Goal: Information Seeking & Learning: Check status

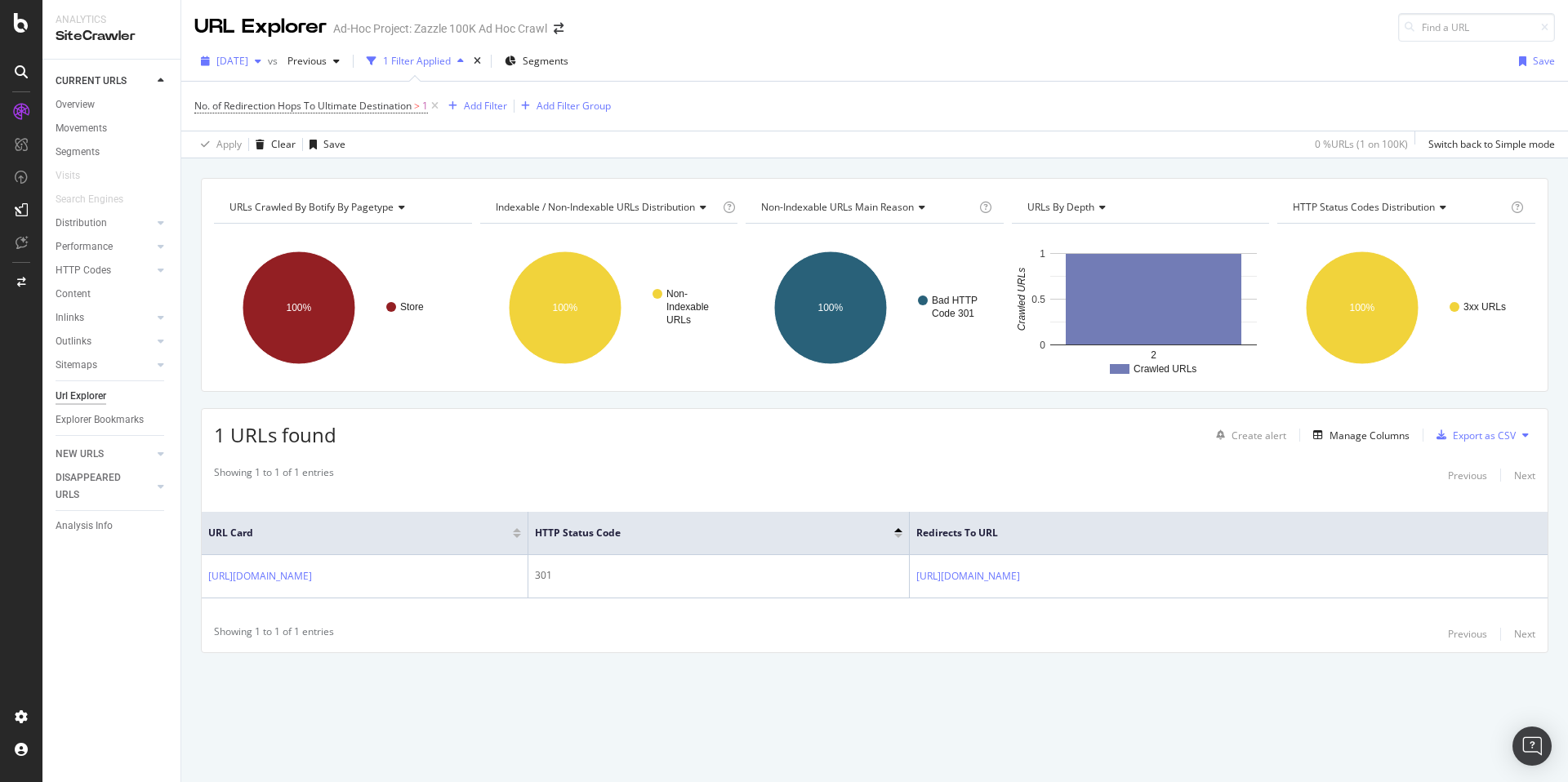
click at [248, 66] on span "[DATE]" at bounding box center [232, 60] width 32 height 14
click at [315, 150] on div "100K URLs" at bounding box center [339, 154] width 48 height 14
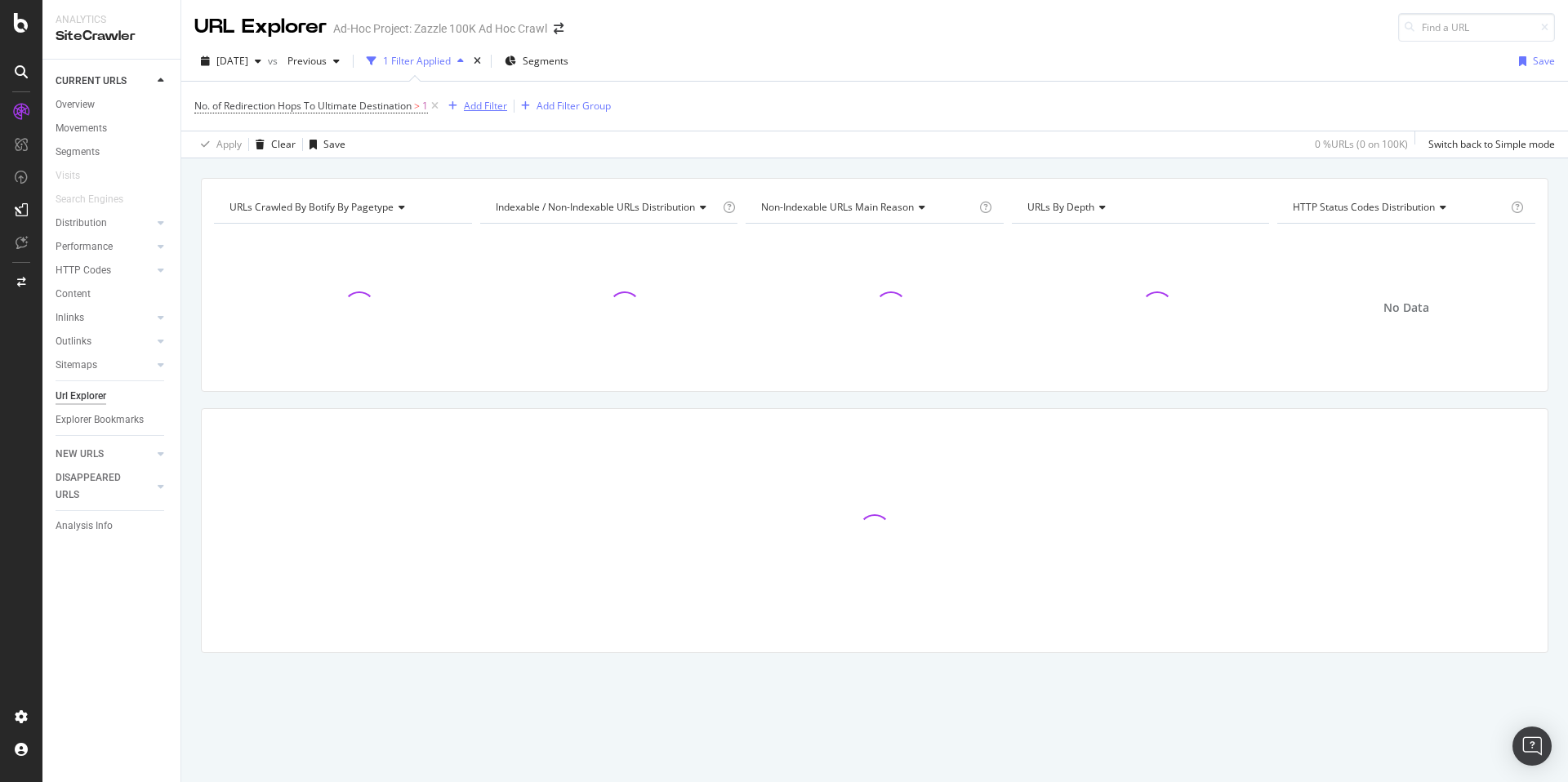
click at [460, 109] on div "button" at bounding box center [452, 105] width 22 height 10
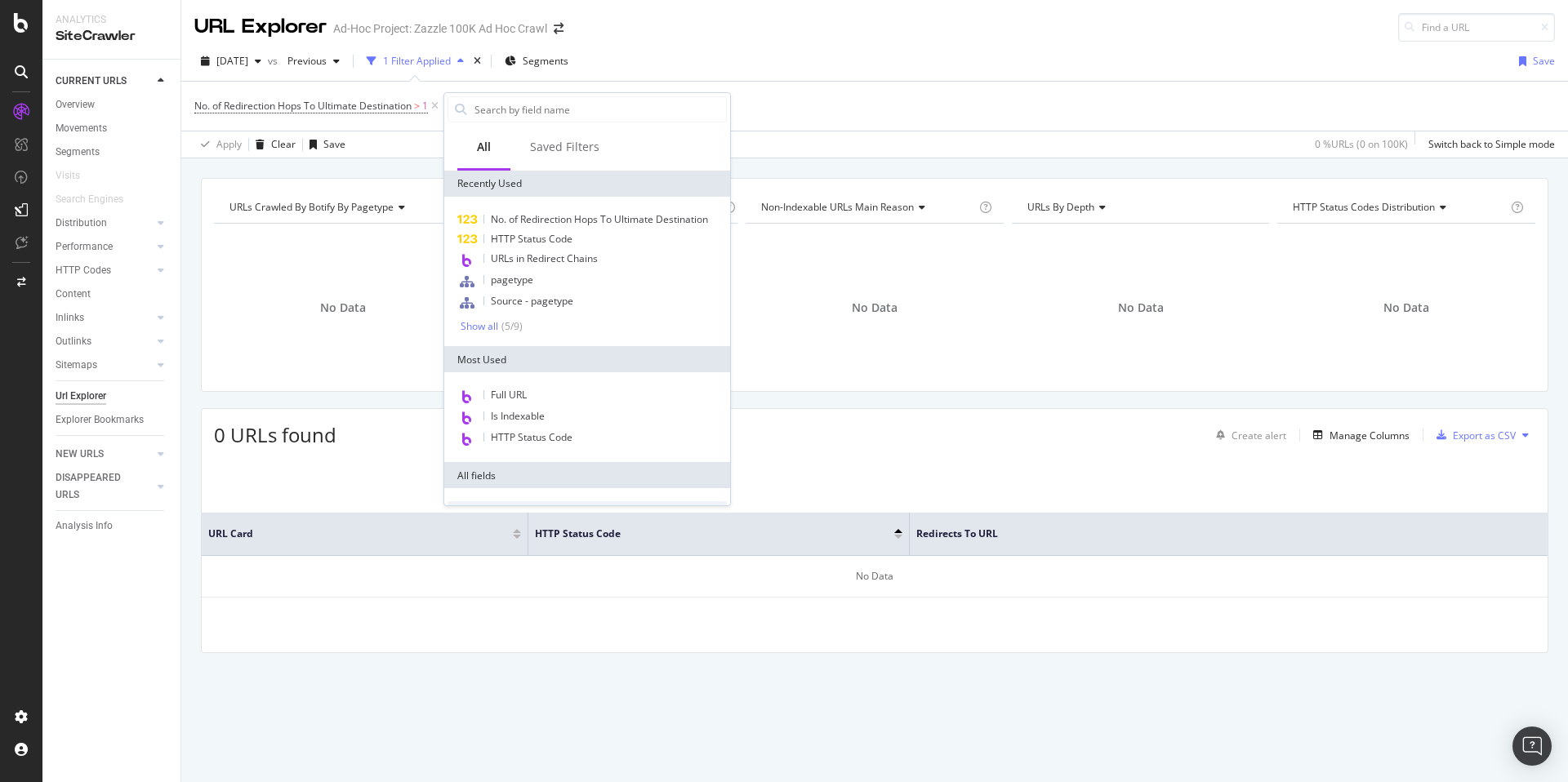
click at [767, 69] on div "[DATE] vs Previous 1 Filter Applied Segments Save" at bounding box center [874, 64] width 1386 height 32
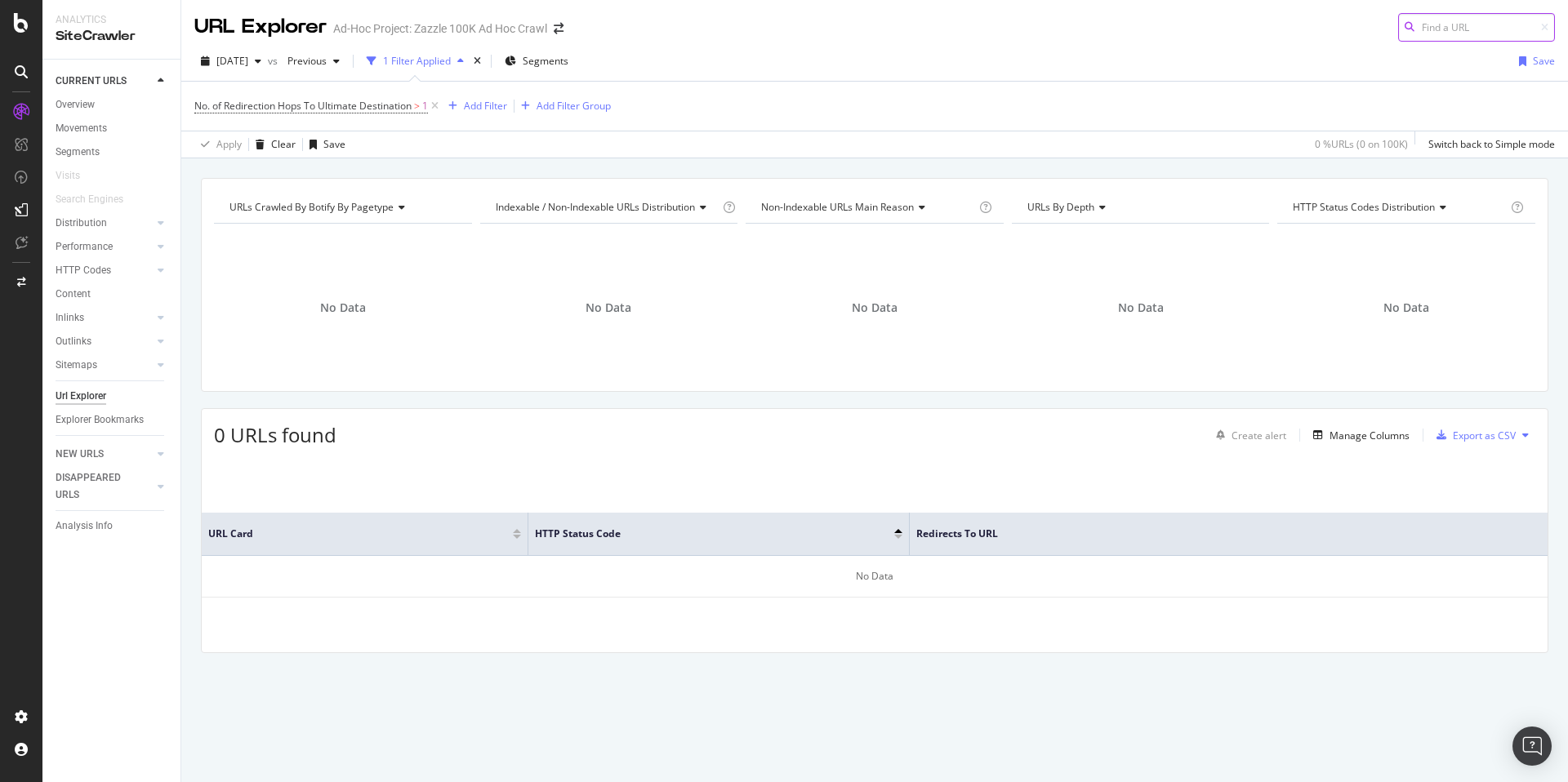
click at [1444, 25] on input at bounding box center [1476, 27] width 157 height 29
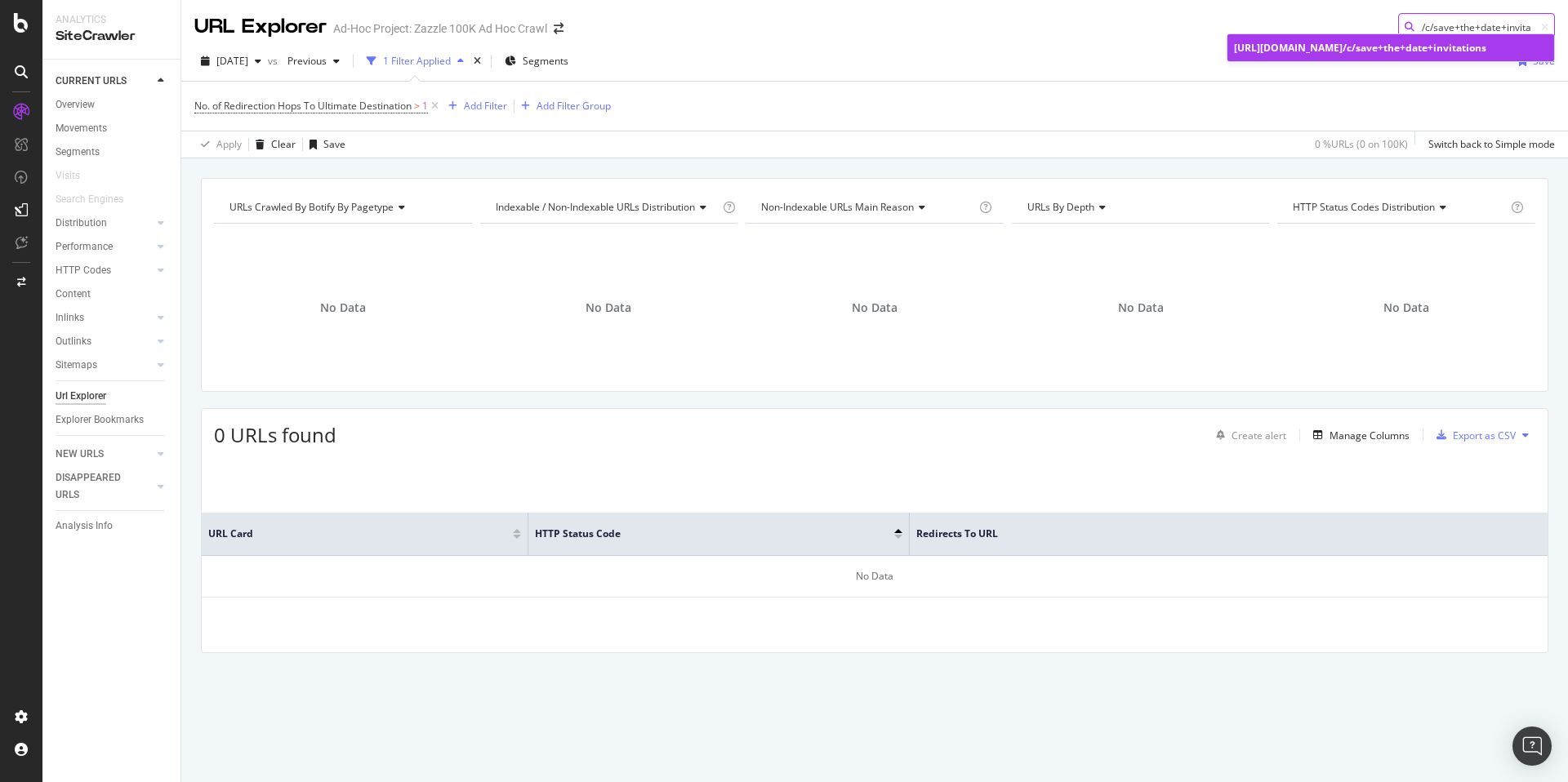
type input "/c/save+the+date+invitations"
click at [1399, 50] on span "/c/save+the+date+invitations" at bounding box center [1413, 47] width 143 height 14
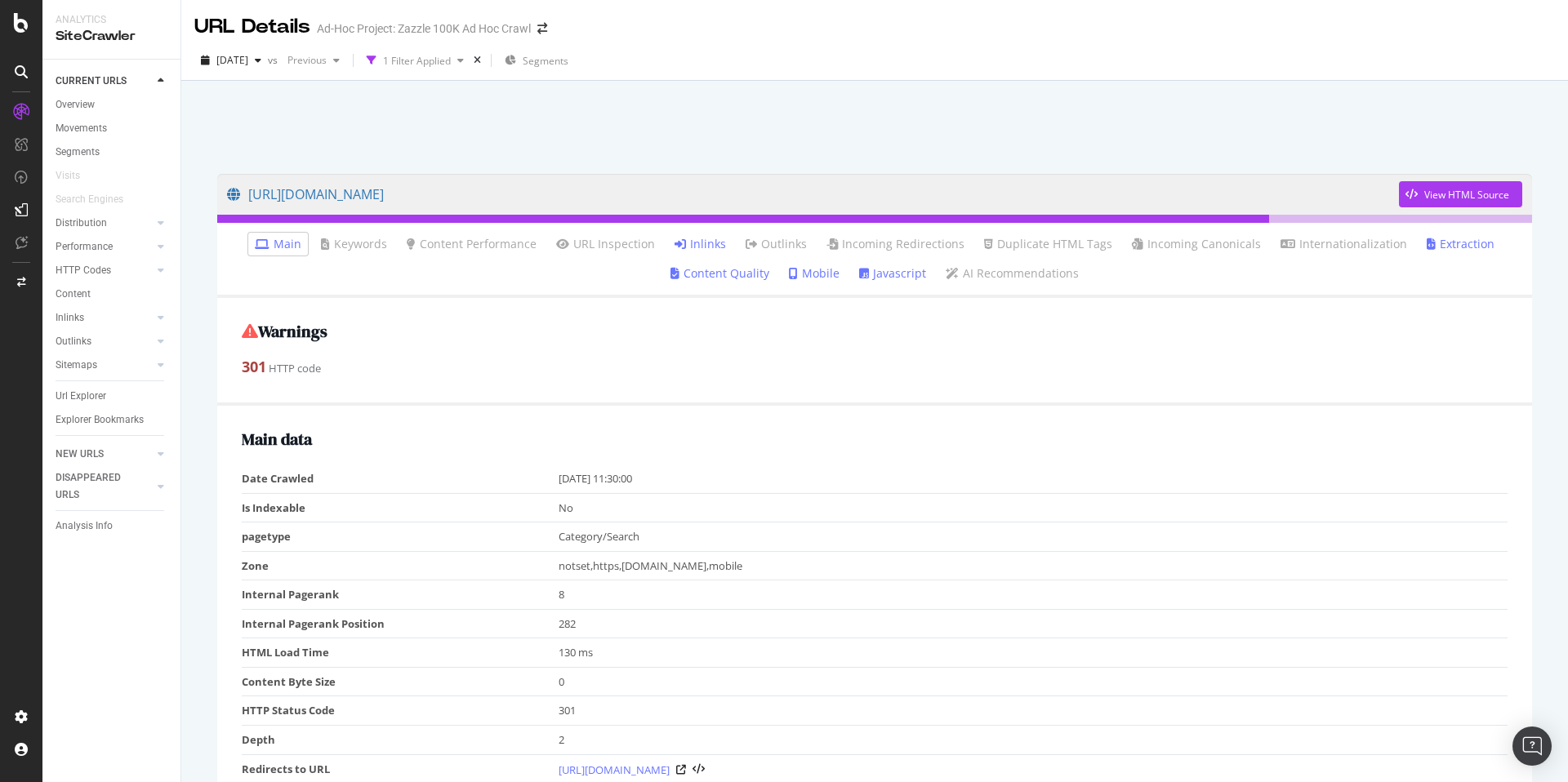
click at [712, 241] on link "Inlinks" at bounding box center [699, 244] width 51 height 16
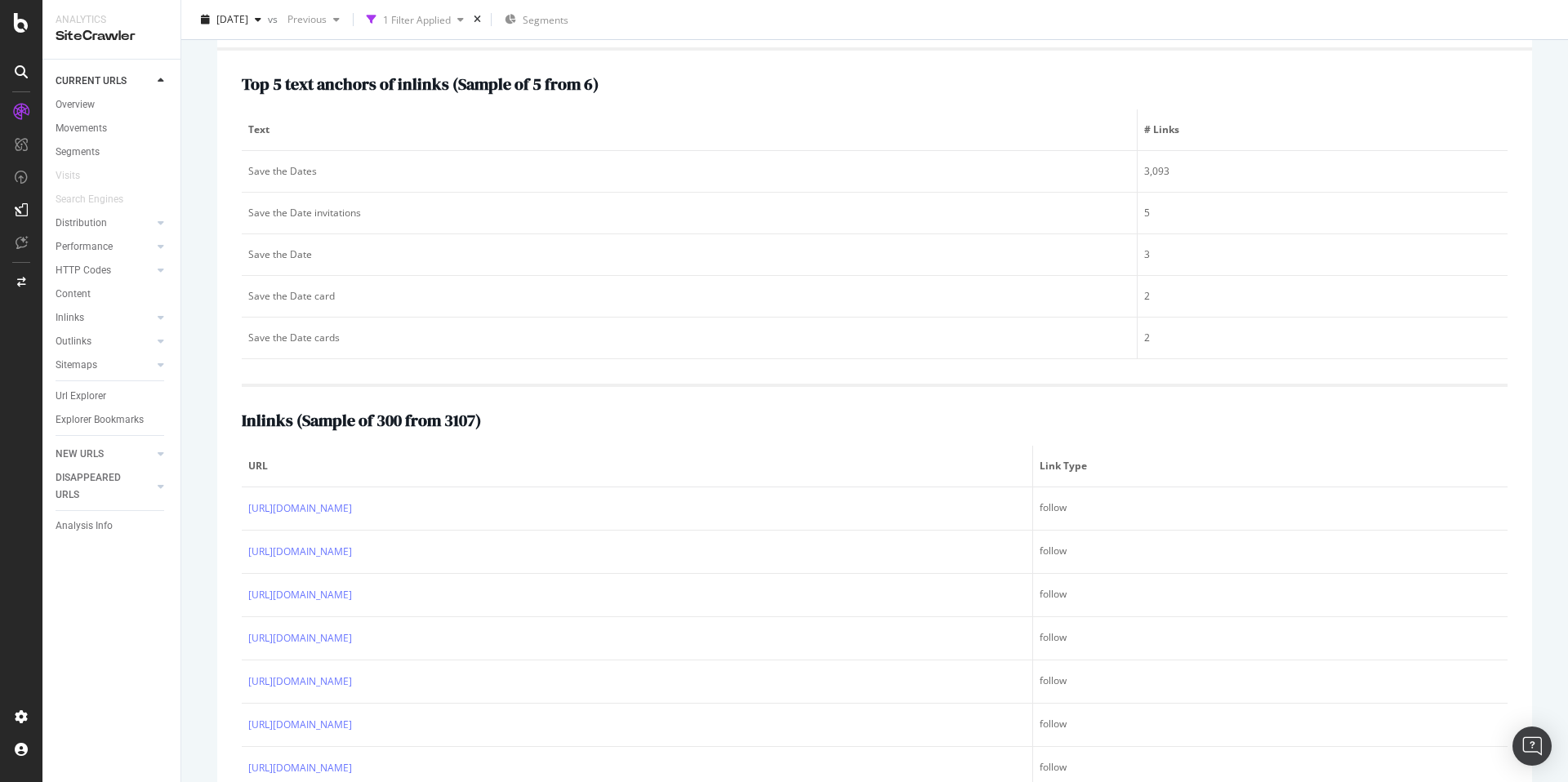
scroll to position [360, 0]
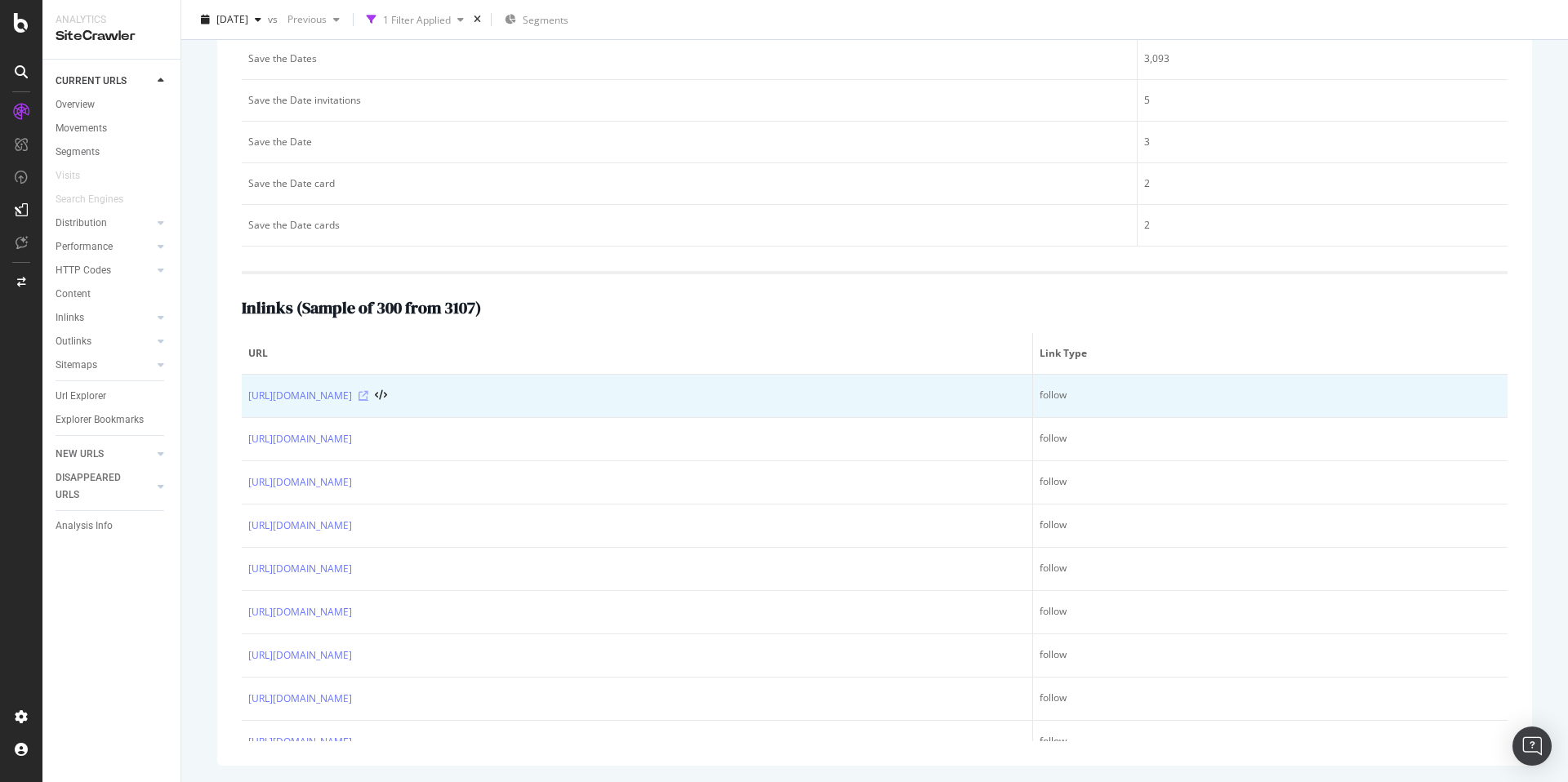
click at [369, 394] on icon at bounding box center [363, 396] width 10 height 10
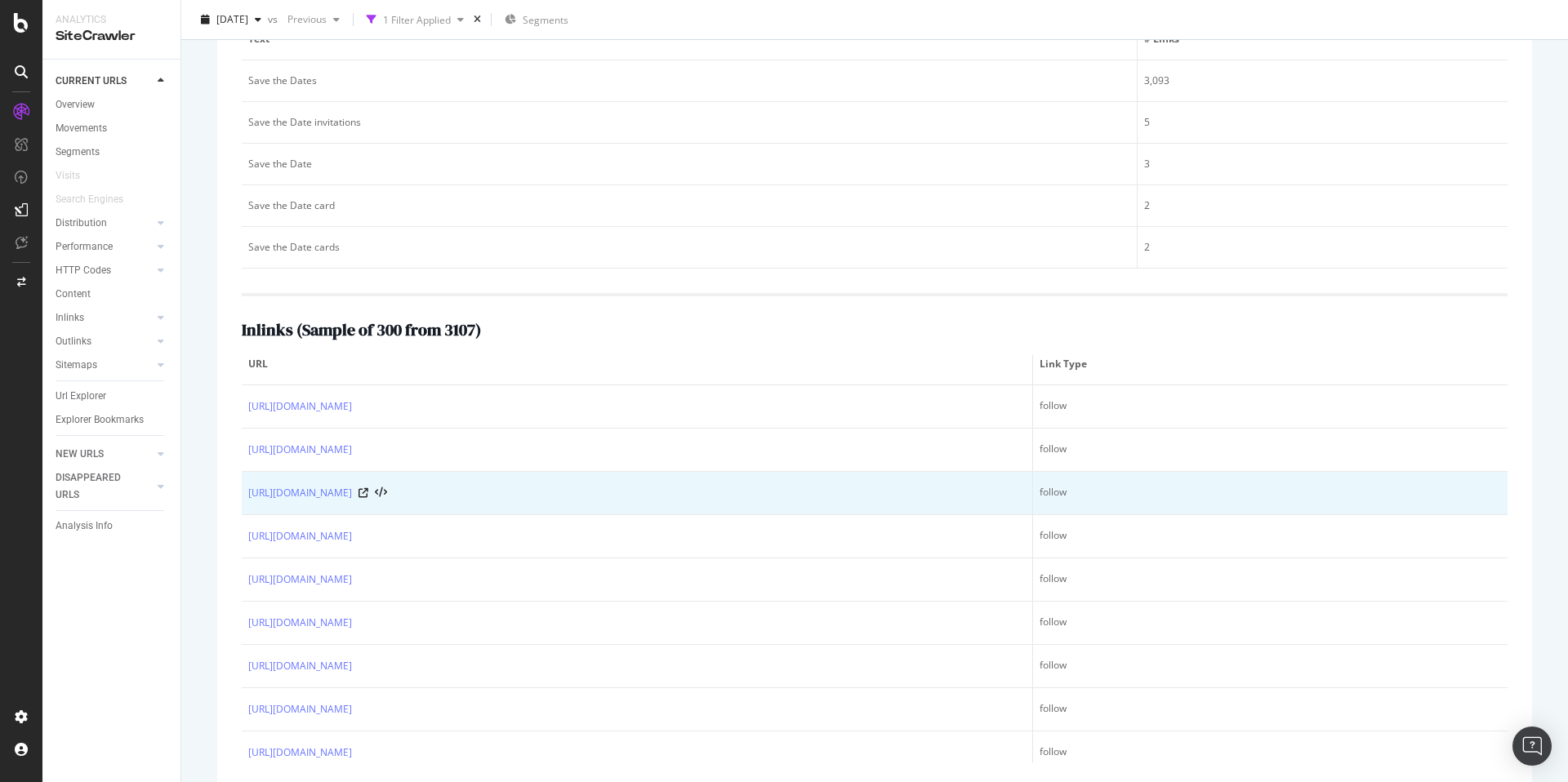
scroll to position [27, 0]
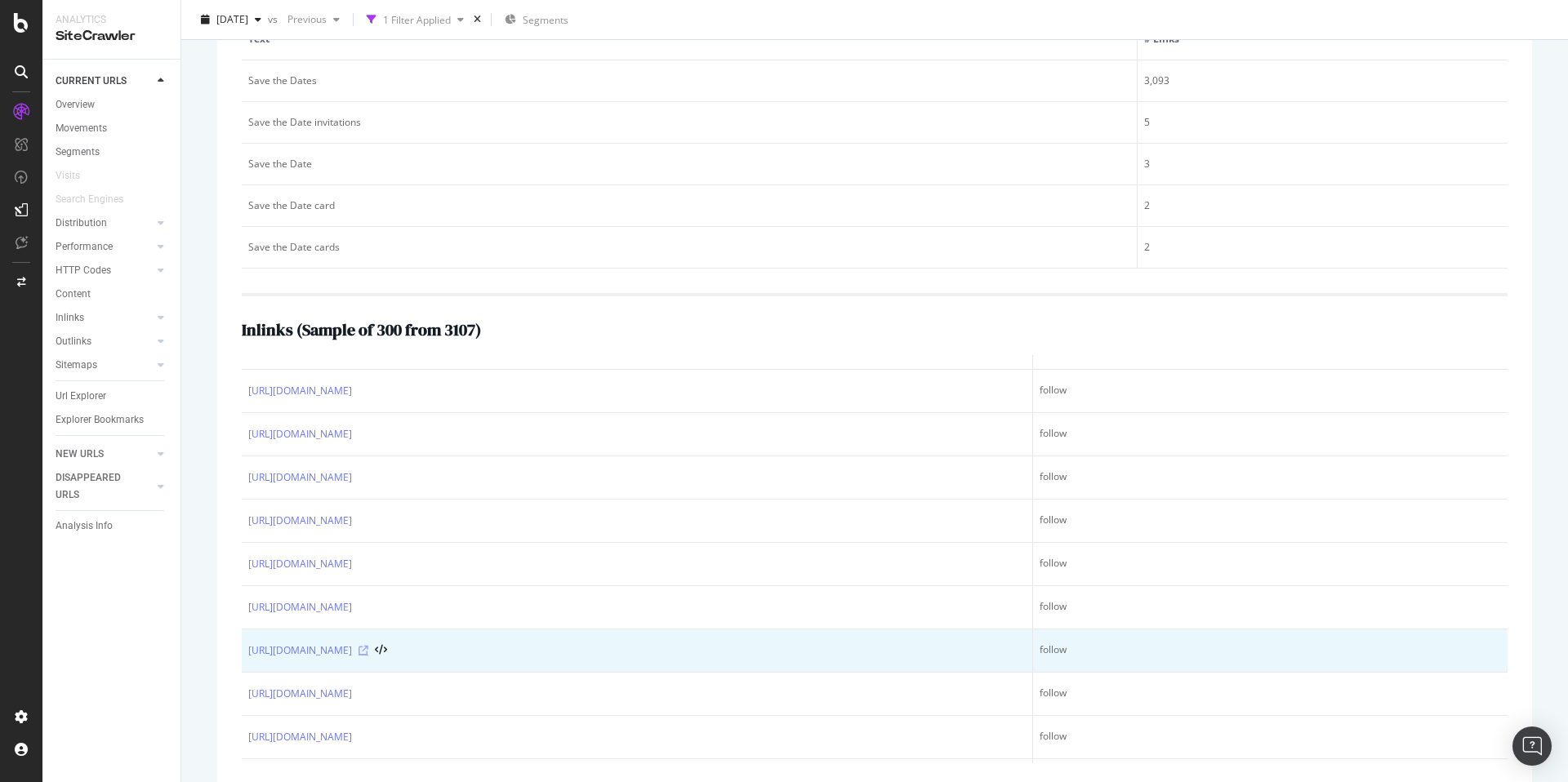
click at [369, 647] on icon at bounding box center [363, 650] width 10 height 10
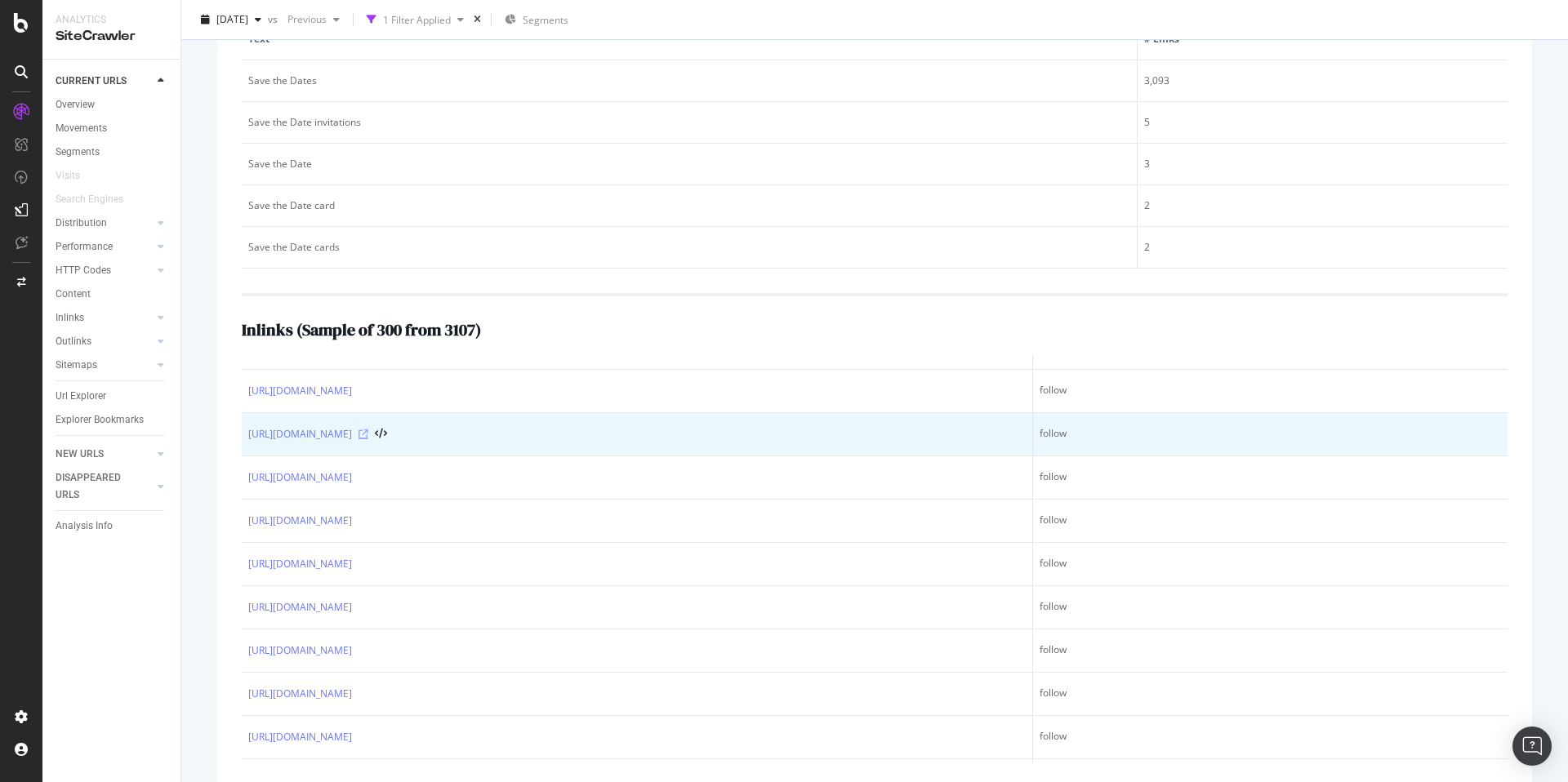
click at [387, 439] on div at bounding box center [373, 434] width 29 height 12
click at [369, 437] on icon at bounding box center [363, 434] width 10 height 10
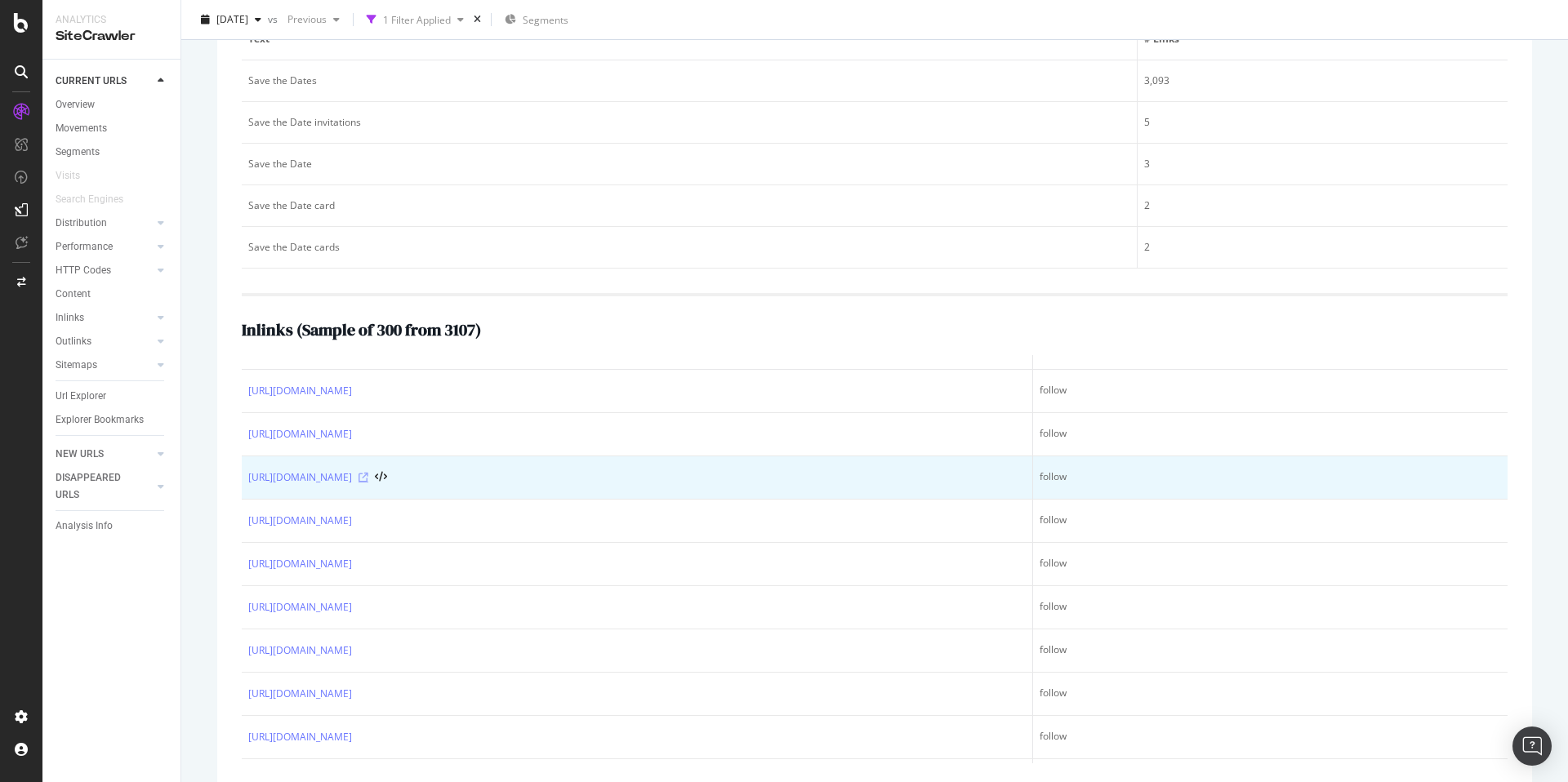
click at [369, 477] on icon at bounding box center [363, 477] width 10 height 10
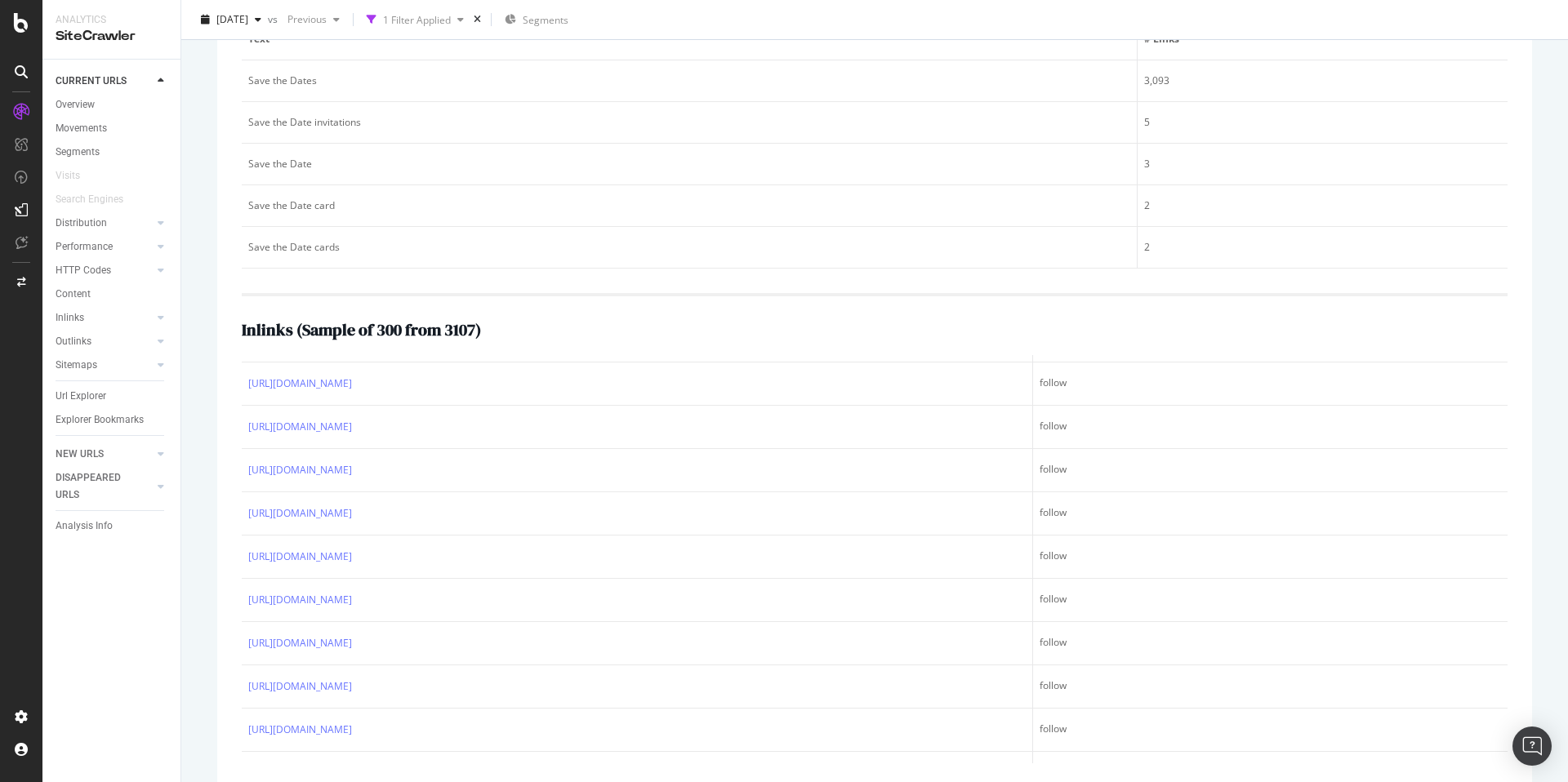
scroll to position [0, 0]
click at [248, 18] on span "[DATE]" at bounding box center [232, 19] width 32 height 14
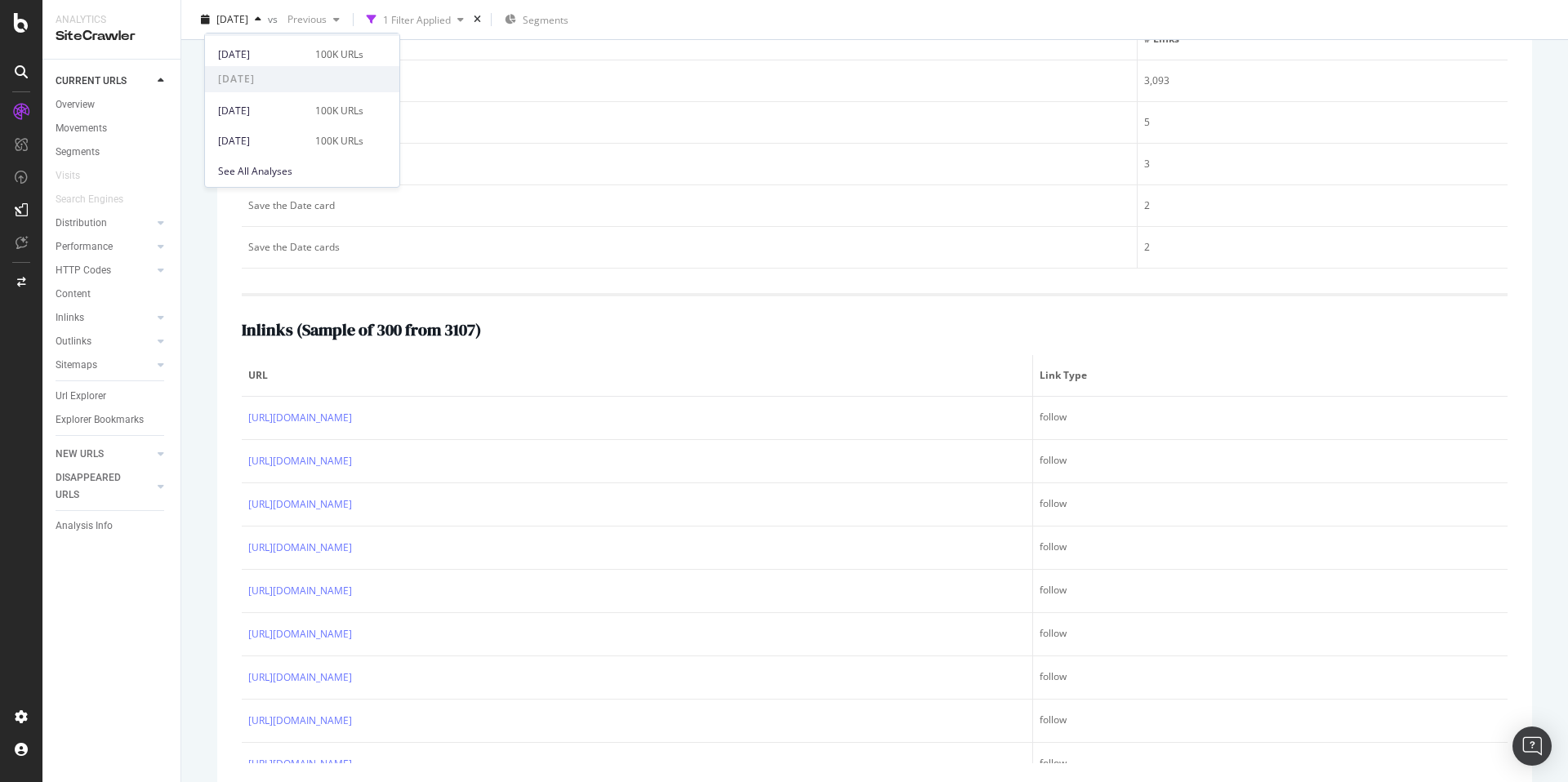
scroll to position [535, 0]
click at [350, 109] on div "100K URLs" at bounding box center [339, 108] width 48 height 14
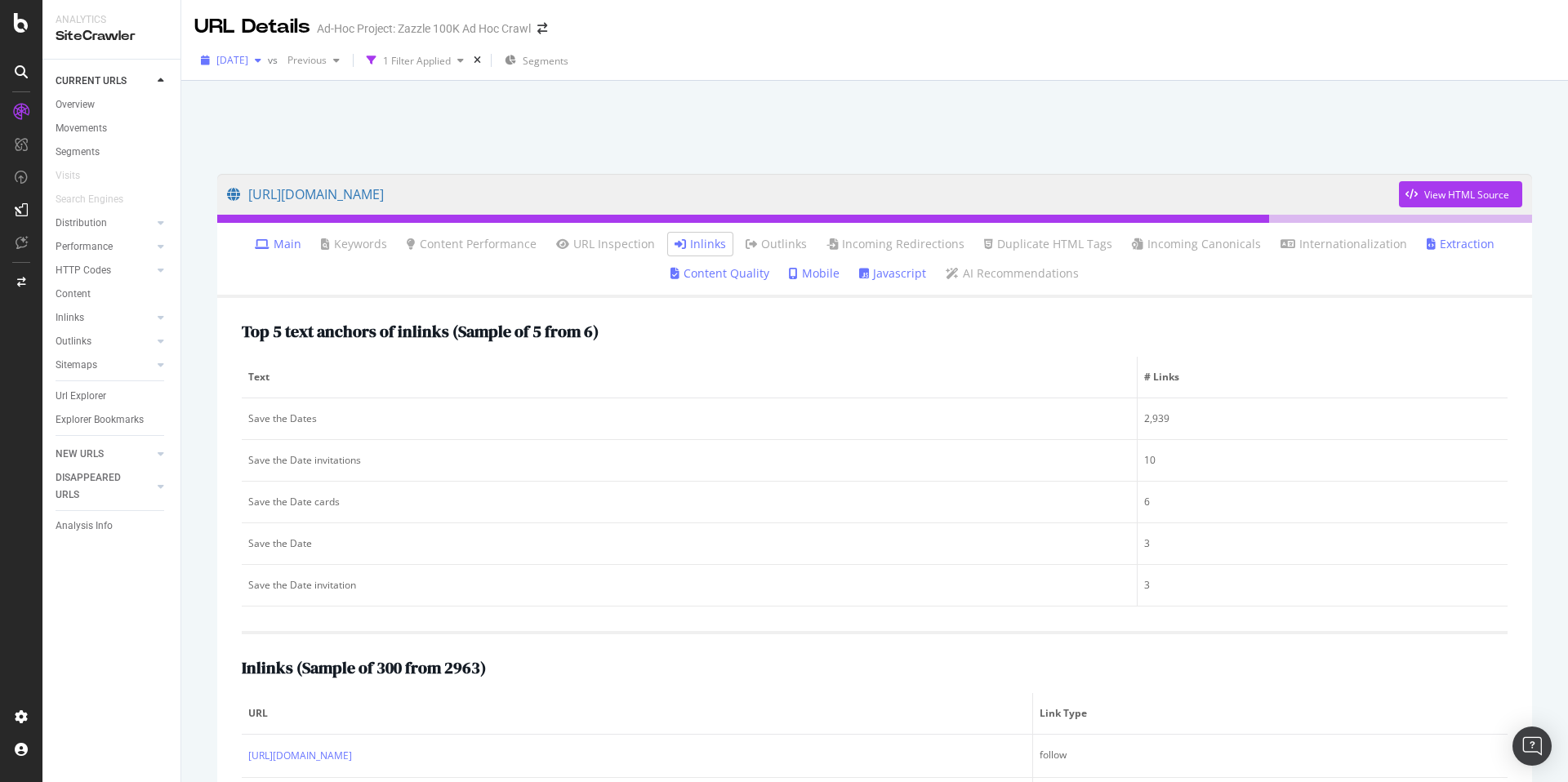
click at [248, 57] on span "[DATE]" at bounding box center [232, 59] width 32 height 14
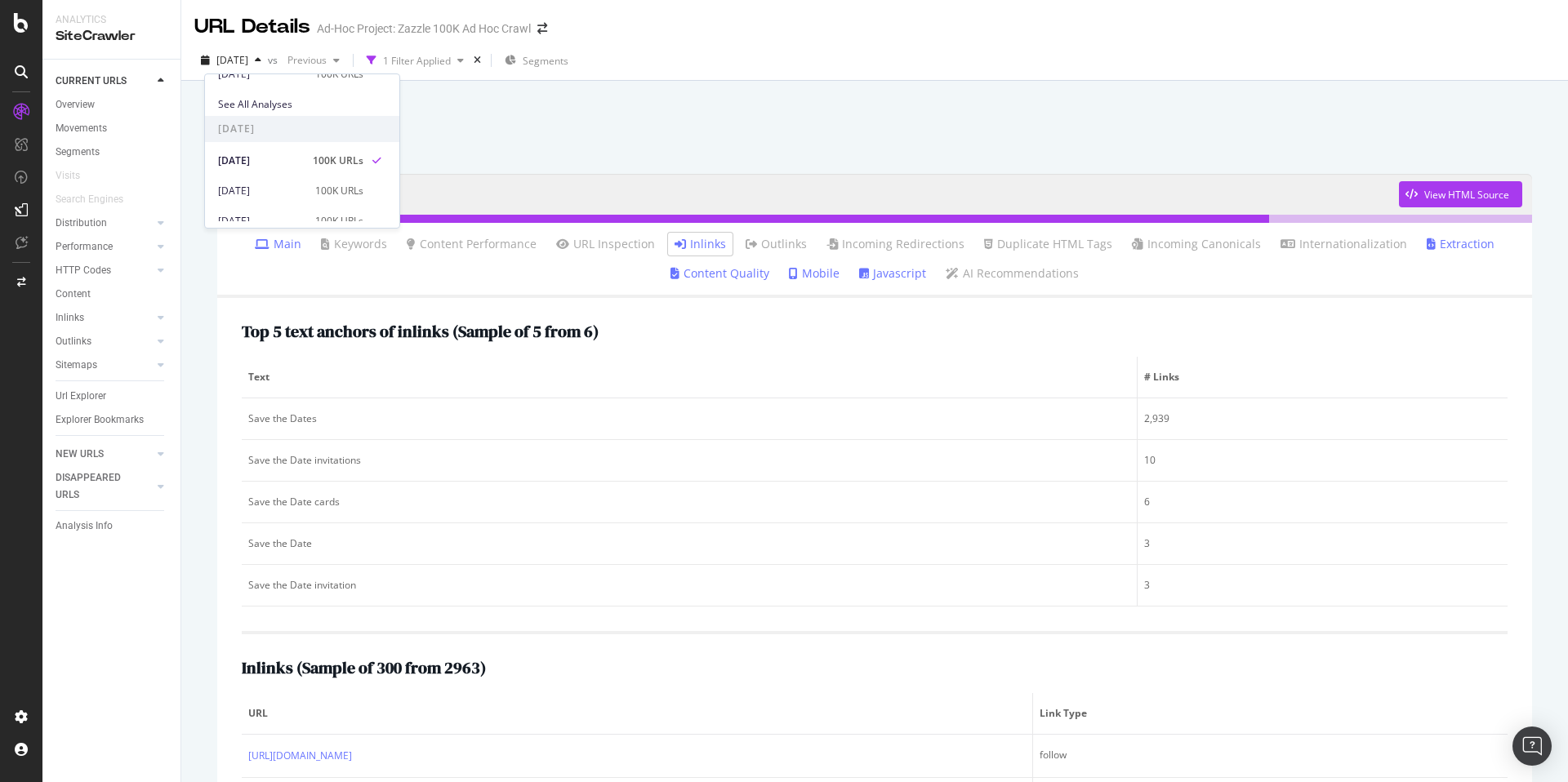
scroll to position [626, 0]
click at [357, 209] on div "100K URLs" at bounding box center [339, 210] width 48 height 14
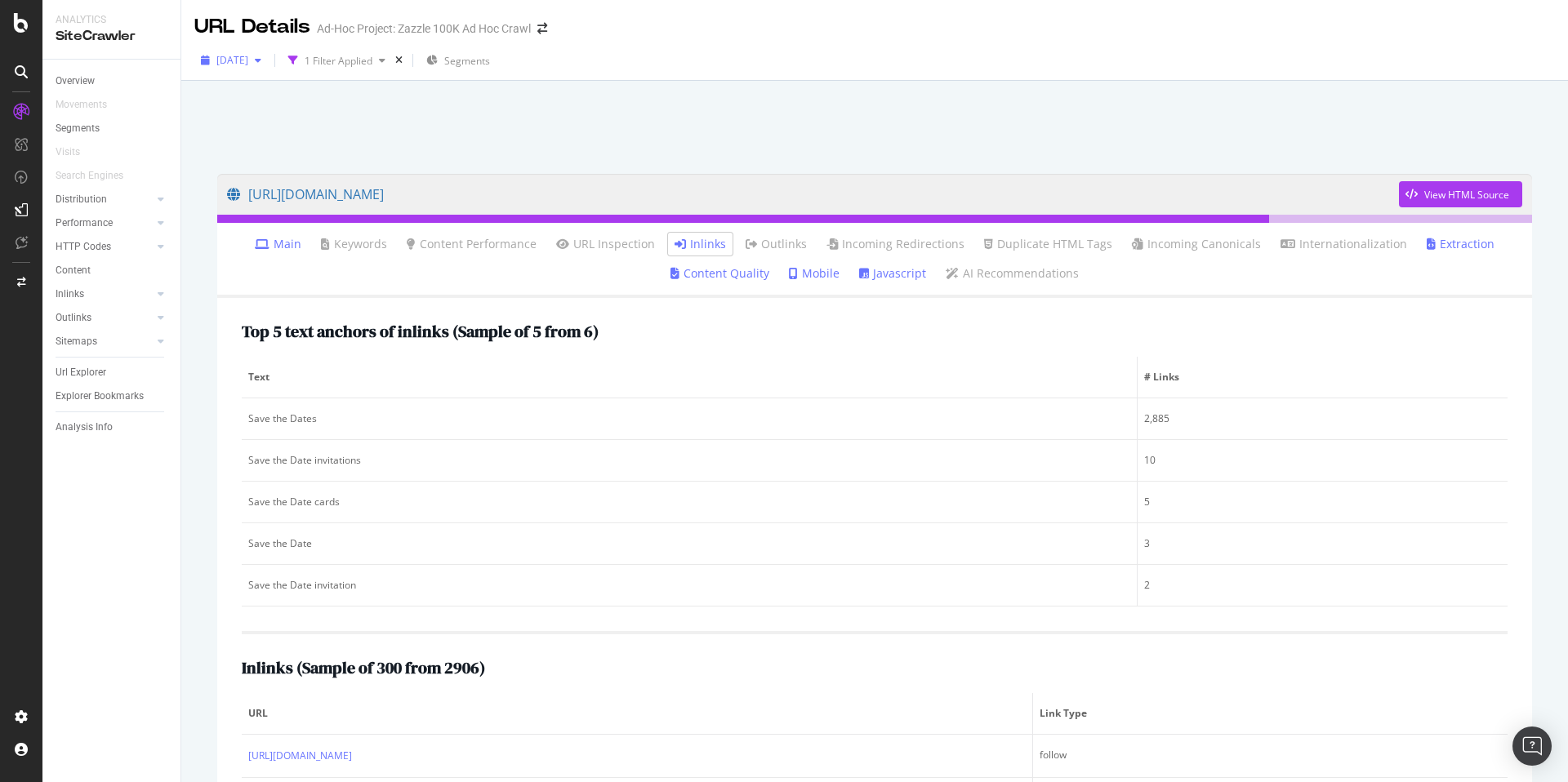
click at [248, 65] on span "[DATE]" at bounding box center [232, 59] width 32 height 14
click at [323, 150] on div "100K URLs" at bounding box center [297, 153] width 48 height 14
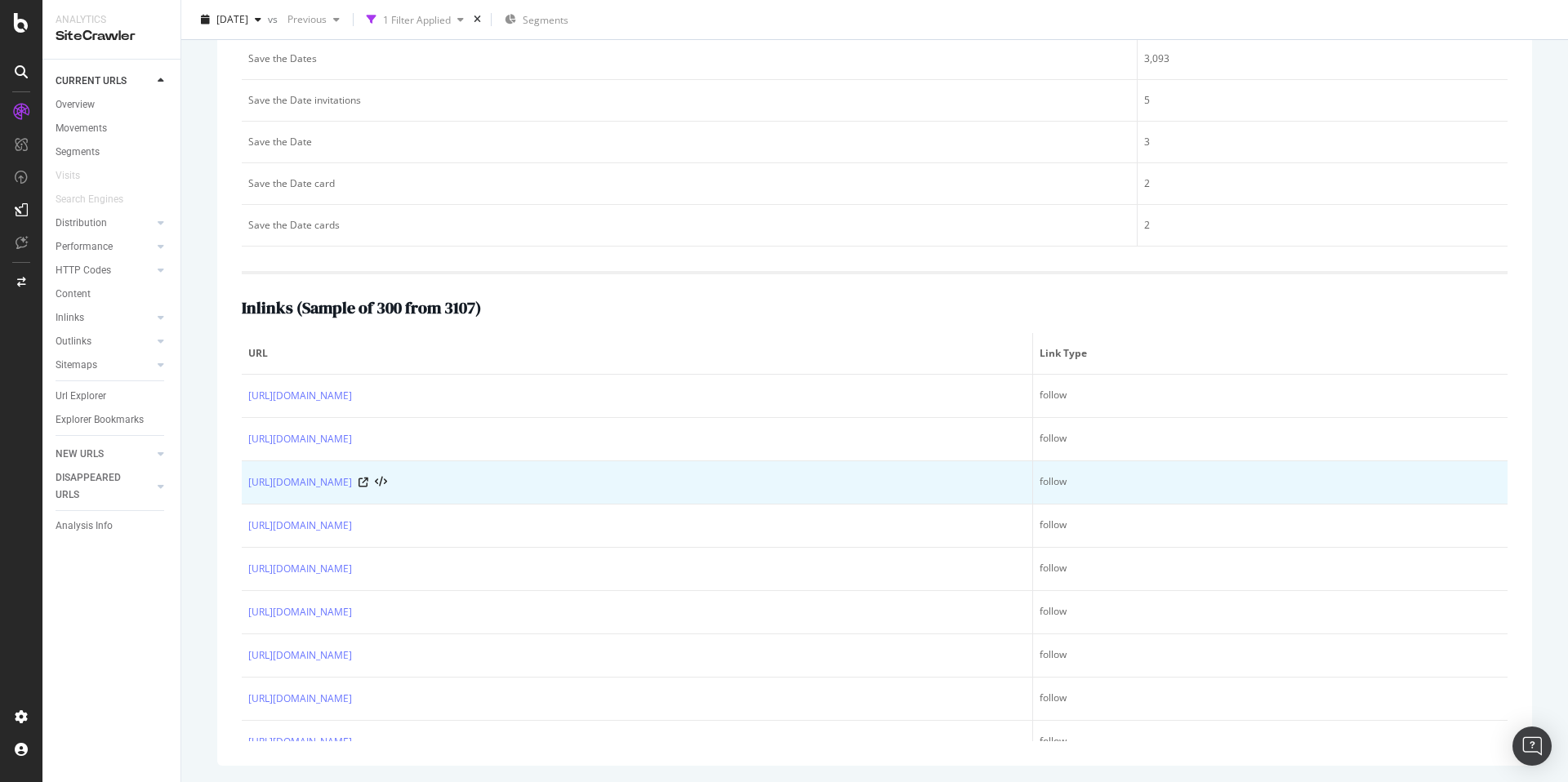
scroll to position [535, 0]
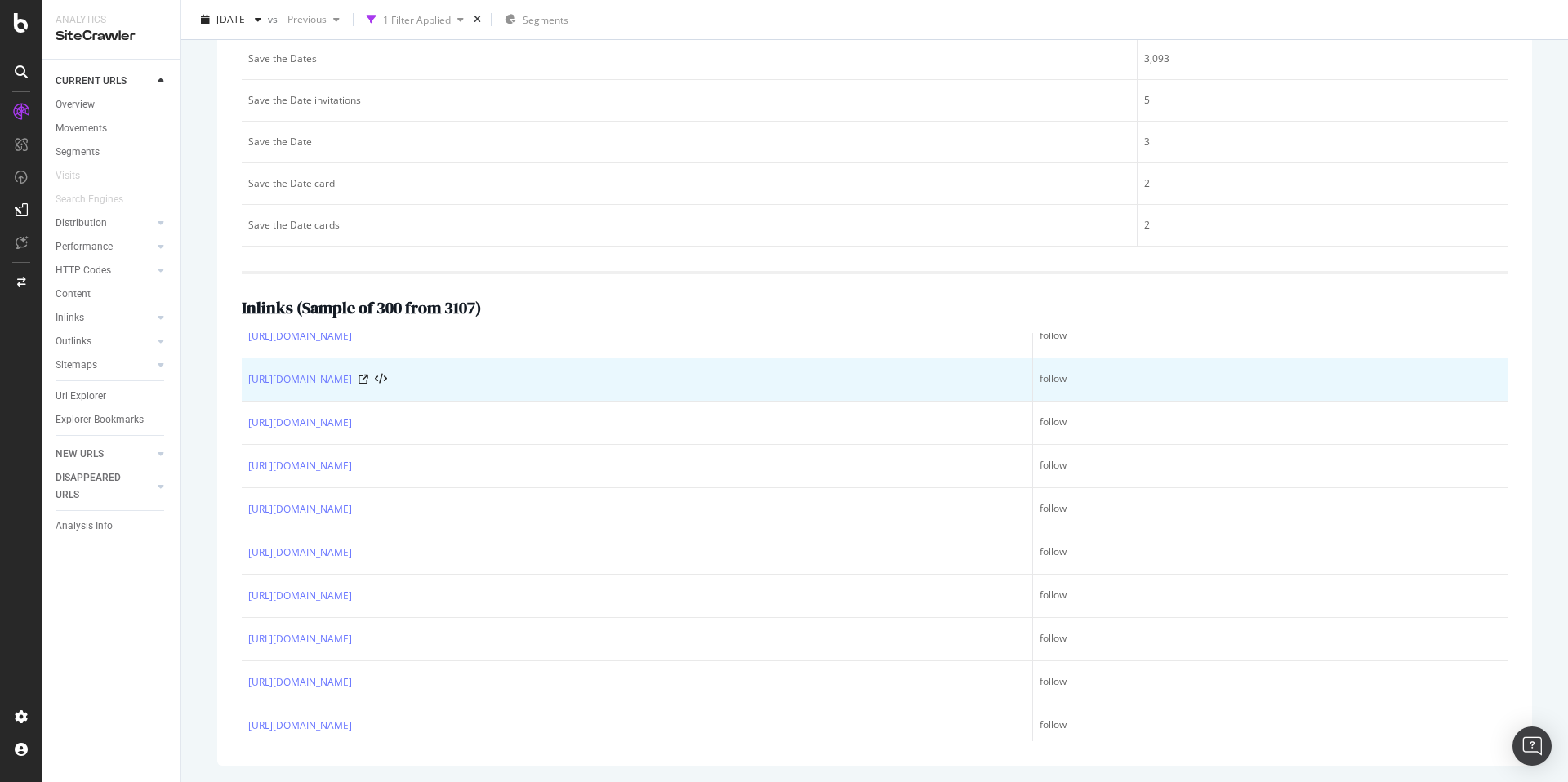
click at [731, 381] on div "[URL][DOMAIN_NAME]" at bounding box center [636, 379] width 778 height 16
click at [369, 378] on icon at bounding box center [363, 379] width 10 height 10
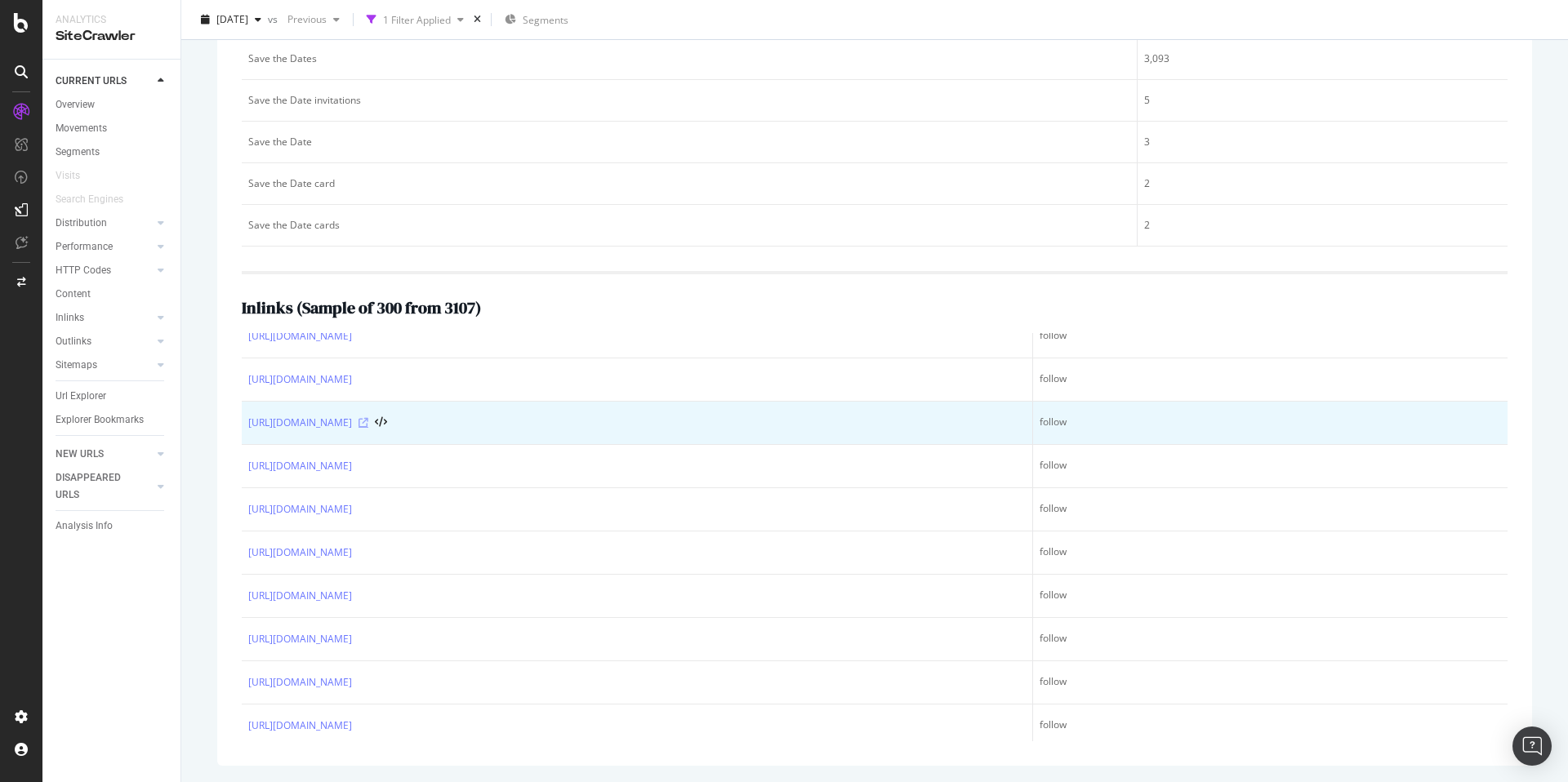
click at [369, 423] on icon at bounding box center [363, 423] width 10 height 10
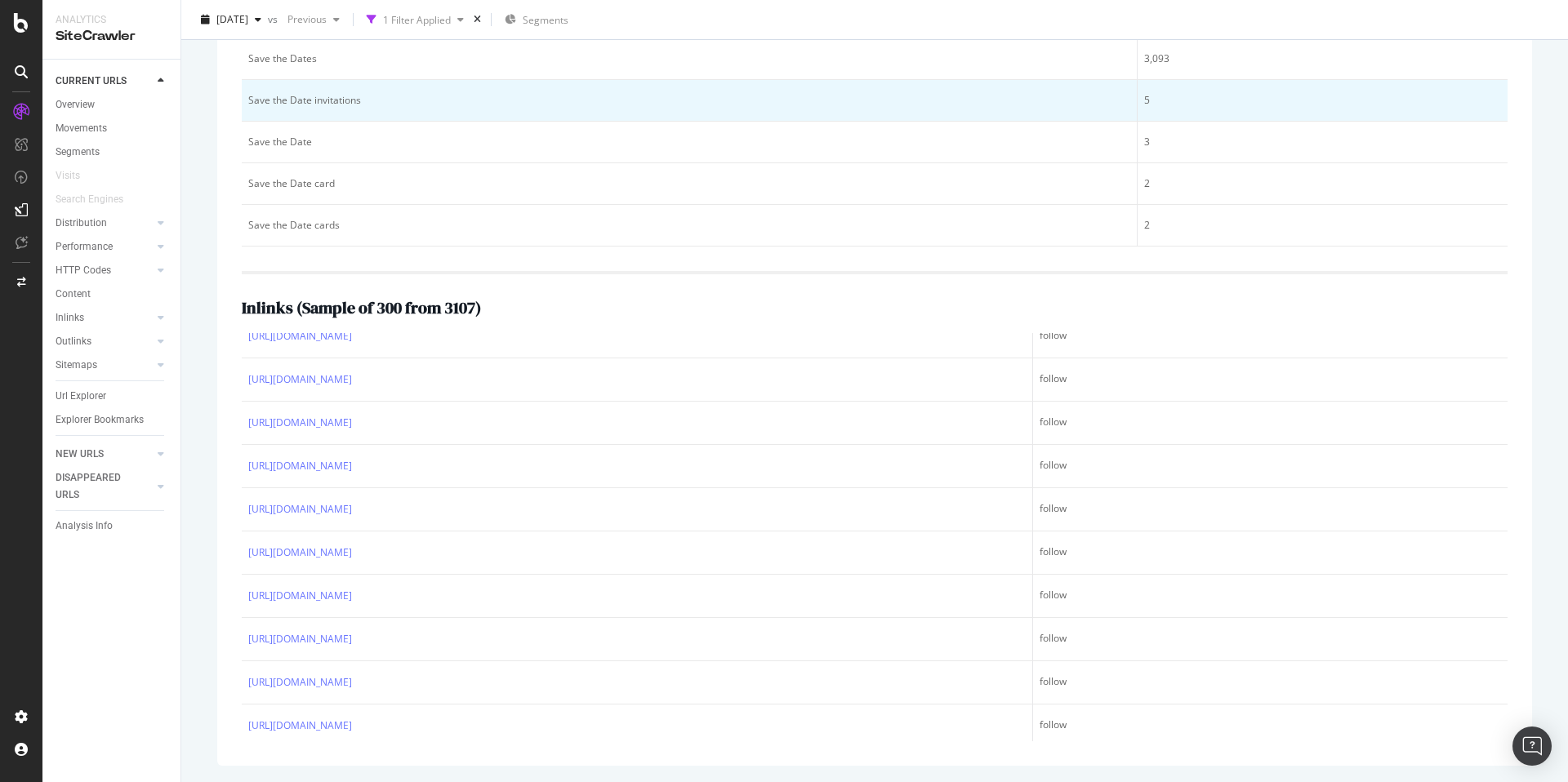
scroll to position [0, 0]
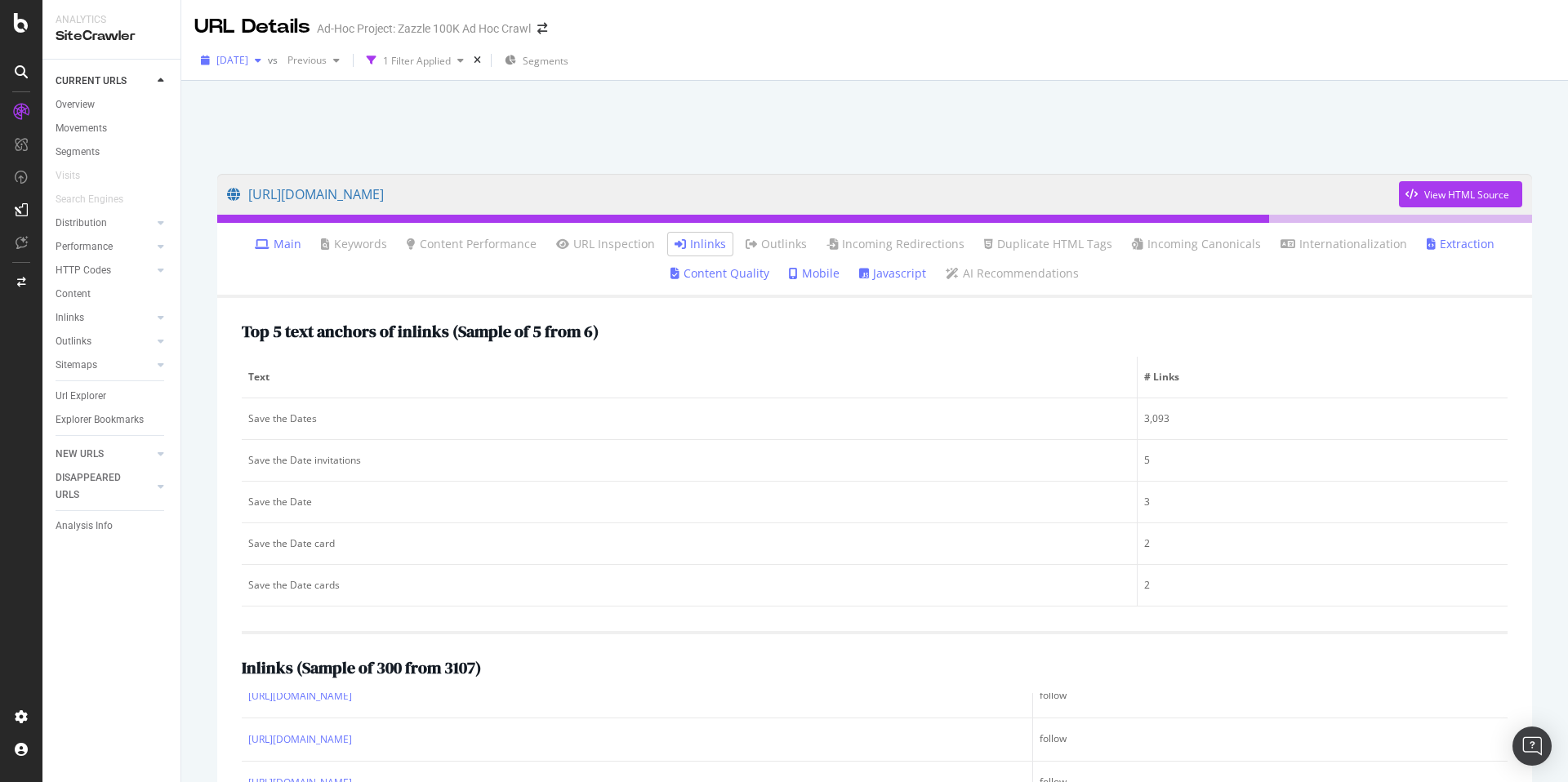
click at [224, 60] on span "[DATE]" at bounding box center [232, 59] width 32 height 14
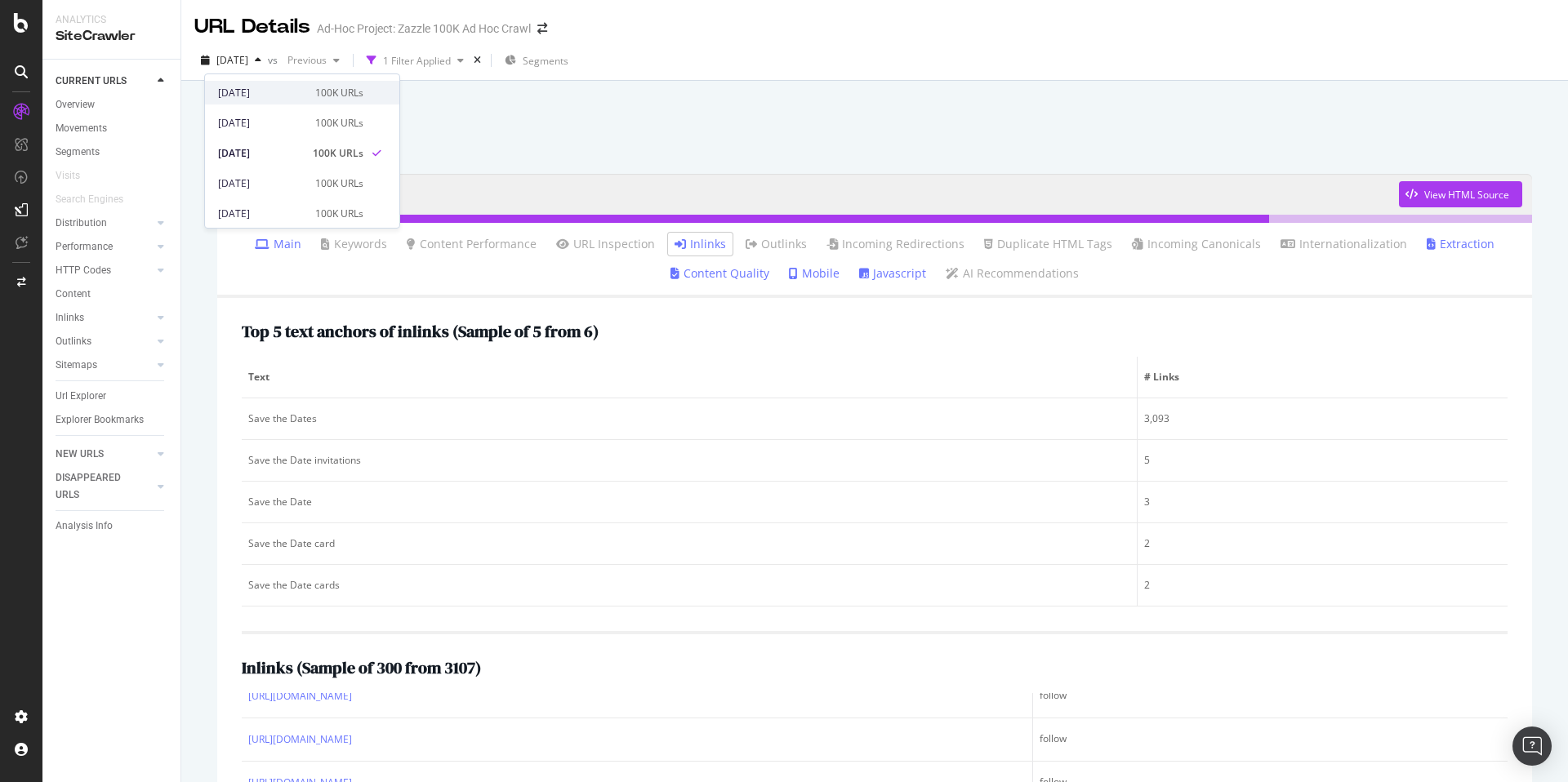
click at [278, 86] on div "[DATE]" at bounding box center [261, 93] width 87 height 14
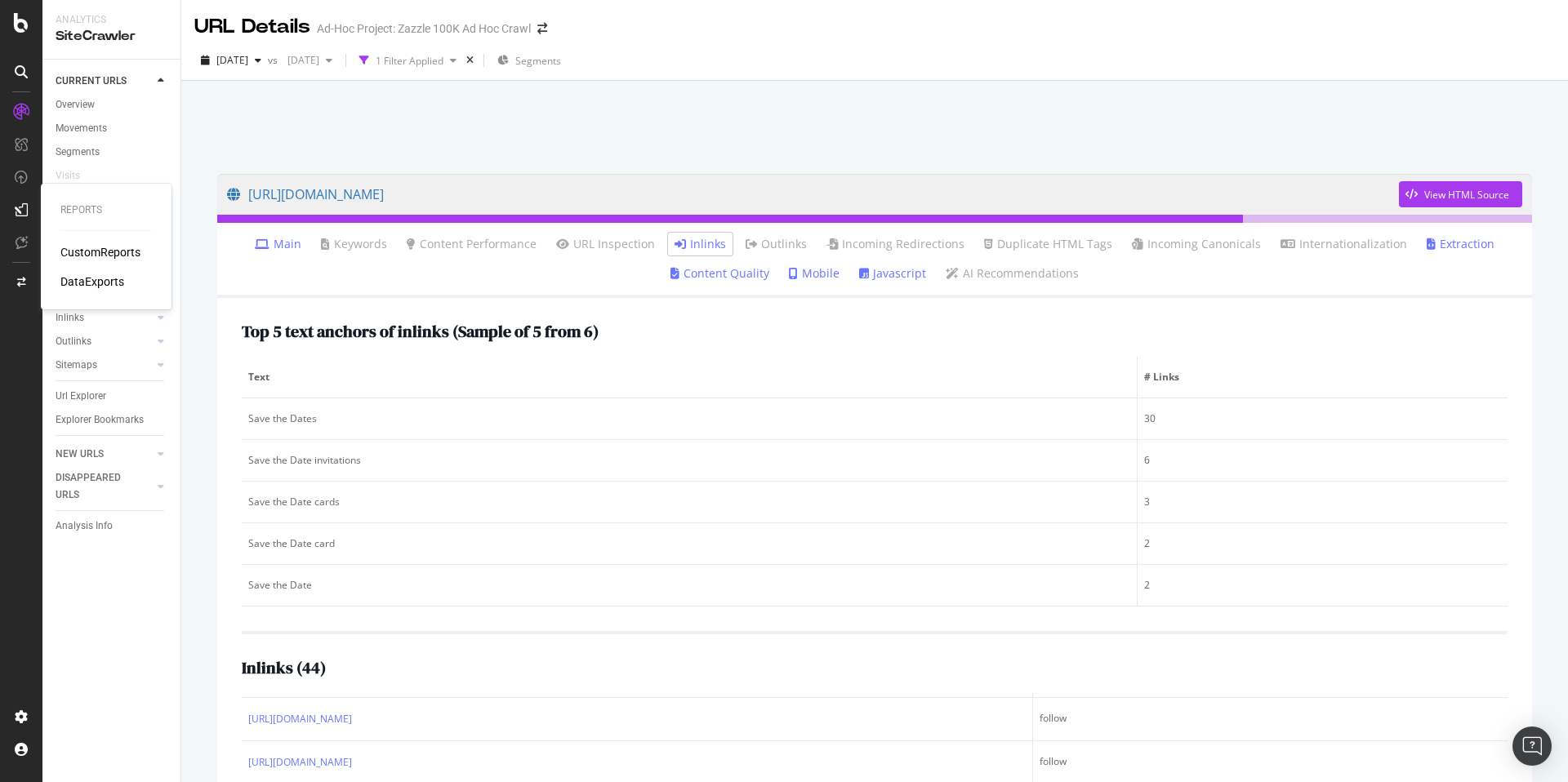
click at [77, 250] on div "CustomReports" at bounding box center [100, 252] width 80 height 16
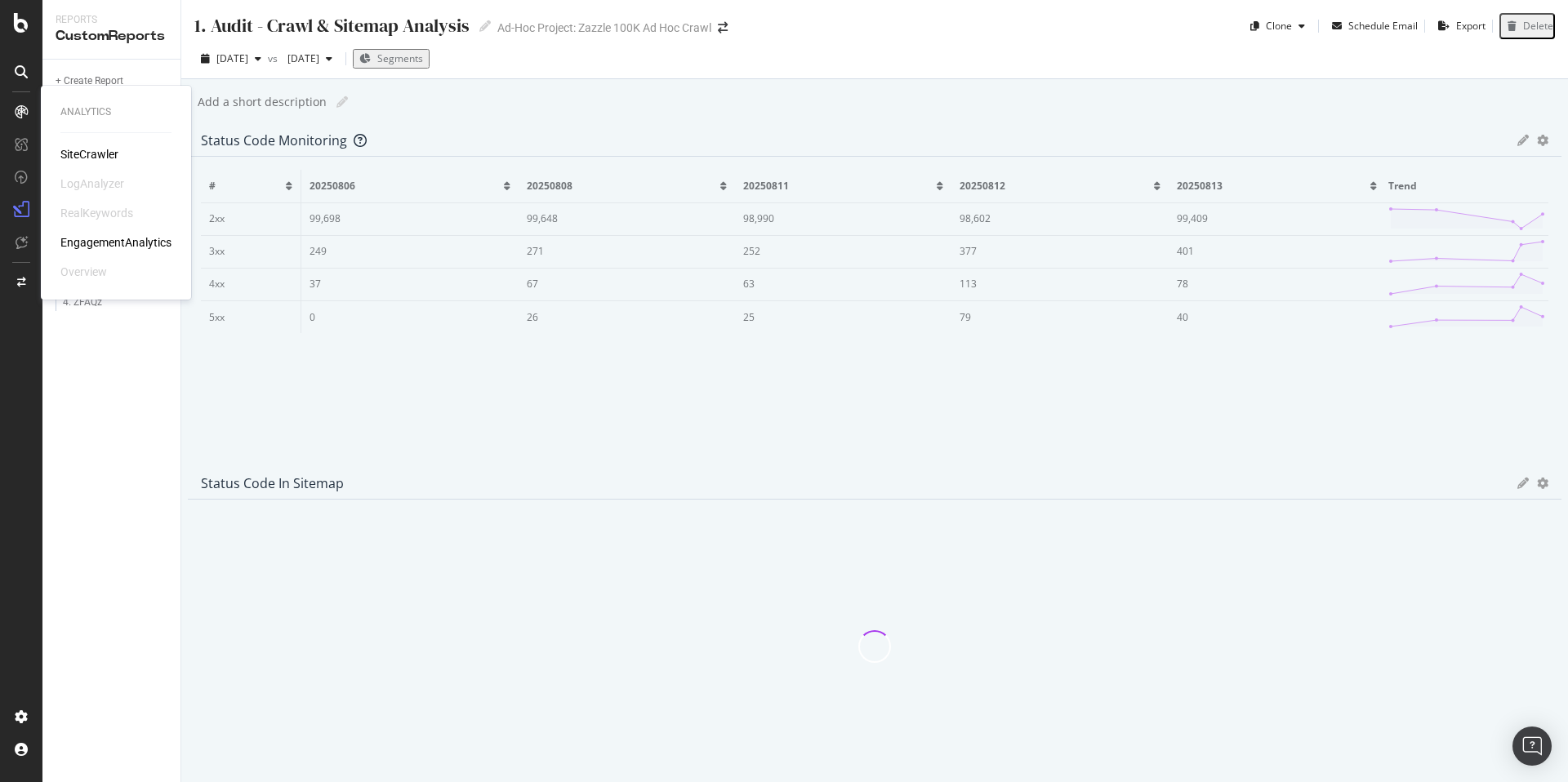
click at [64, 150] on div "SiteCrawler" at bounding box center [89, 154] width 58 height 16
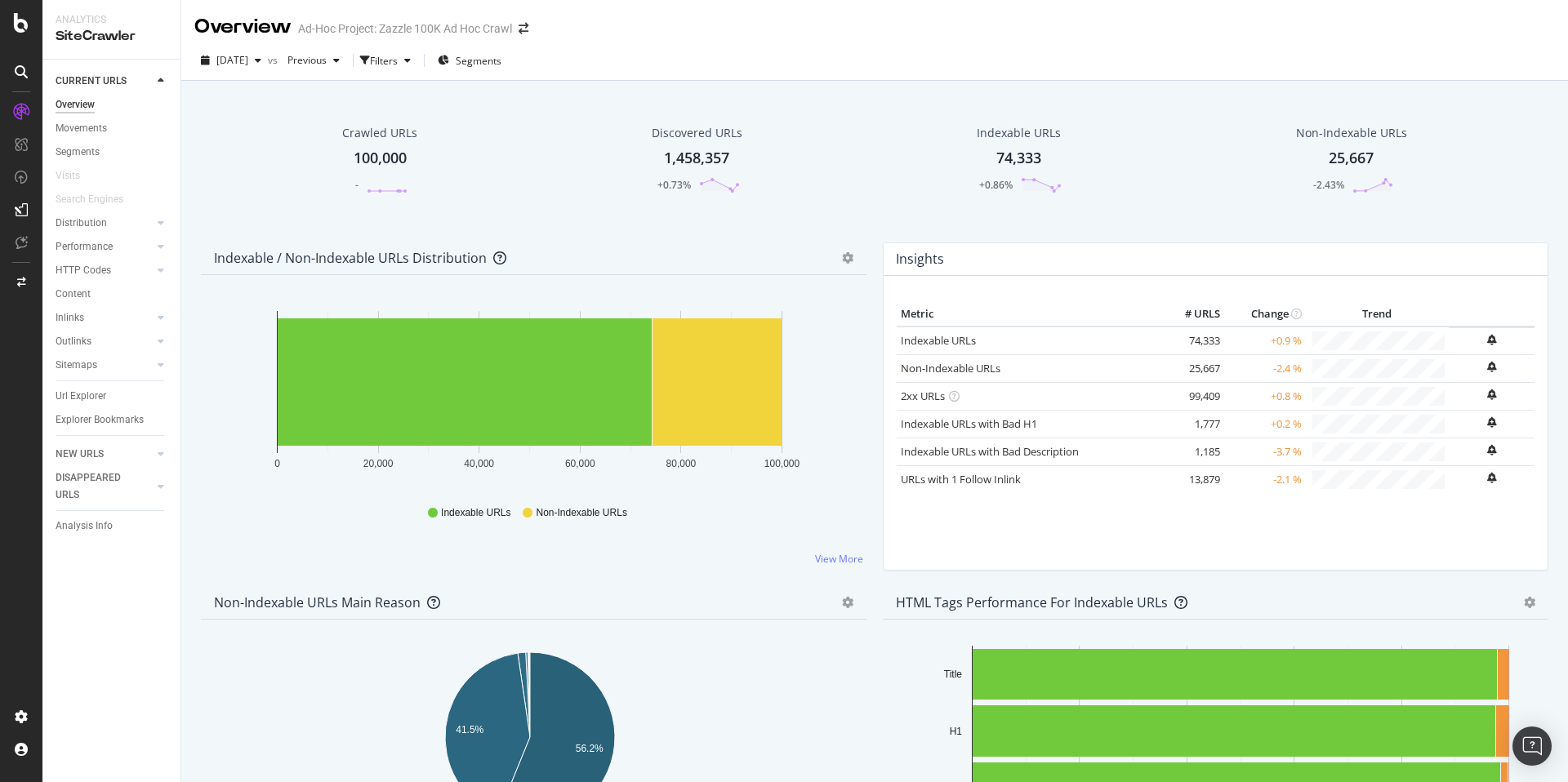
drag, startPoint x: 86, startPoint y: 390, endPoint x: 991, endPoint y: 181, distance: 928.8
click at [85, 391] on div "Url Explorer" at bounding box center [81, 396] width 50 height 17
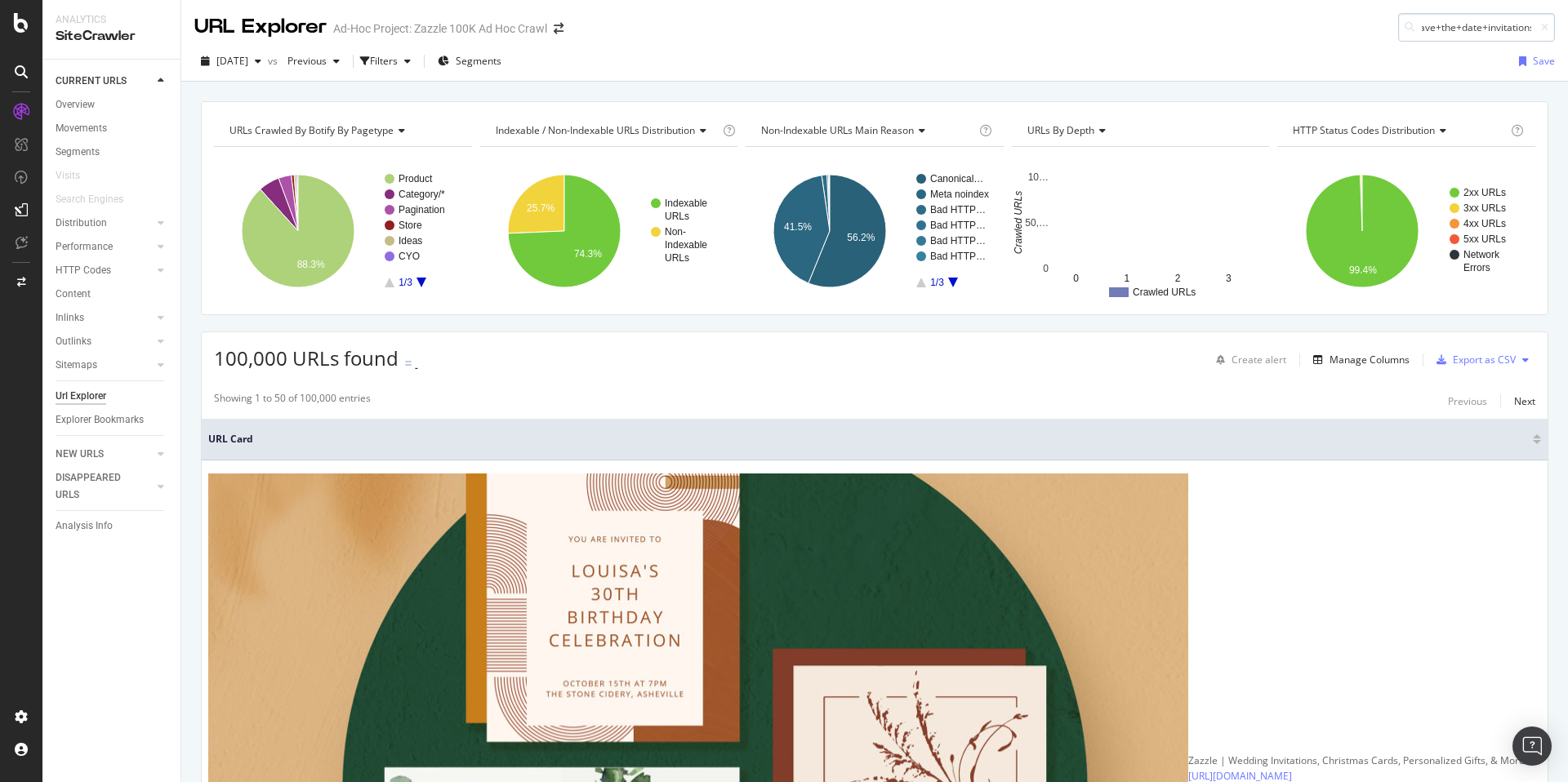
scroll to position [0, 68]
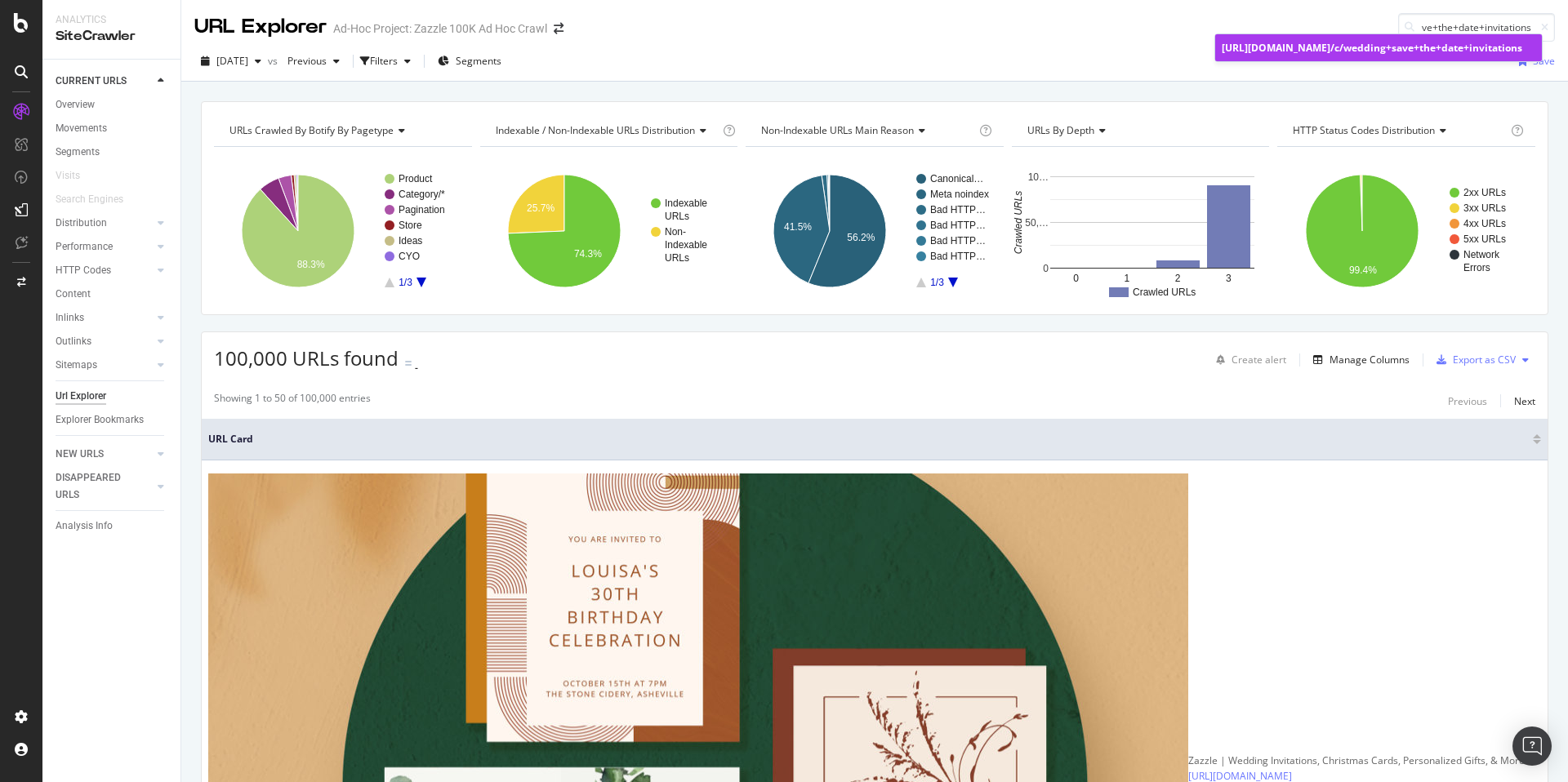
type input "/c/wedding+save+the+date+invitations"
click at [1436, 52] on span "/c/wedding+save+the+date+invitations" at bounding box center [1426, 47] width 192 height 14
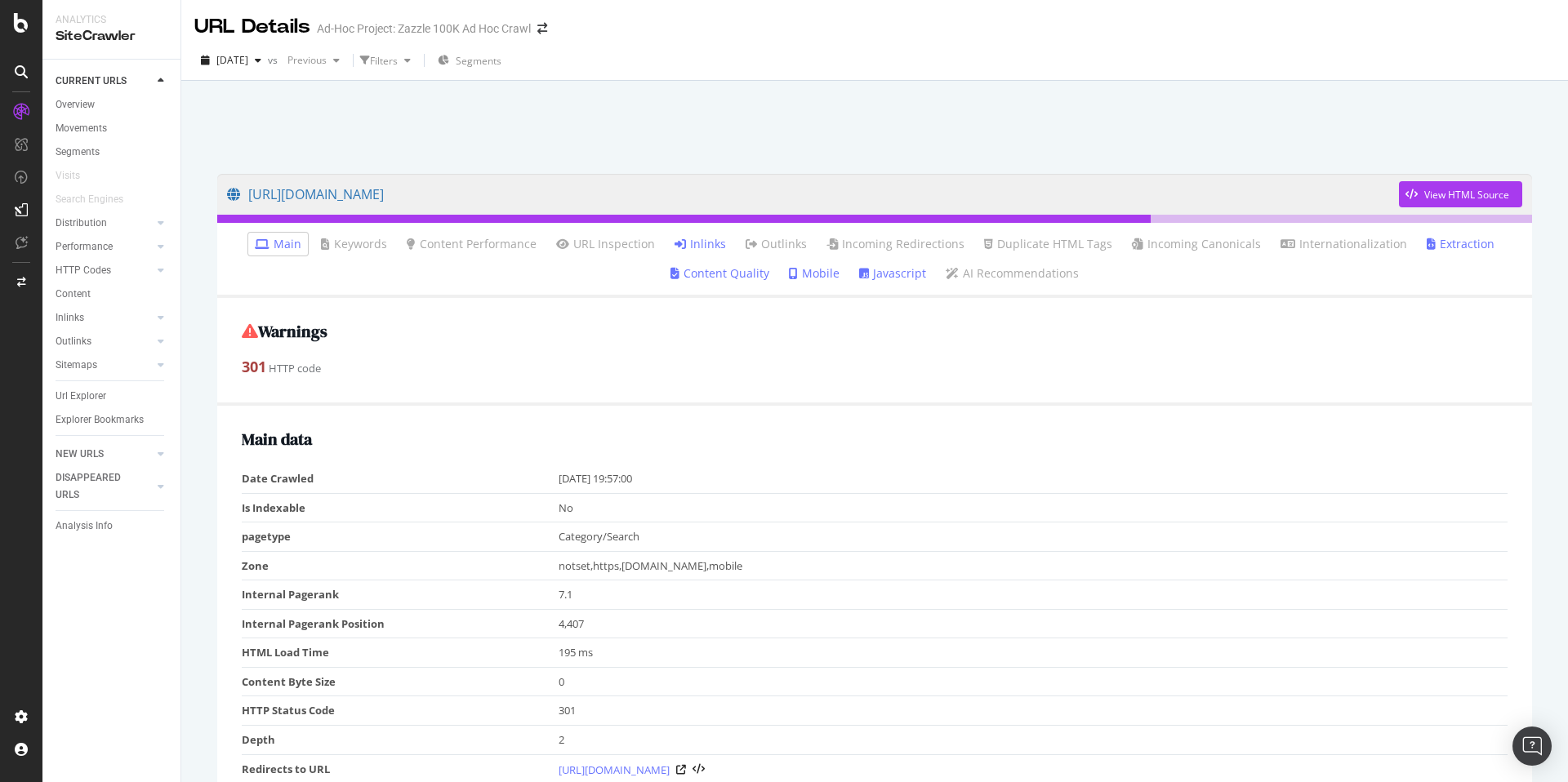
click at [694, 247] on link "Inlinks" at bounding box center [699, 244] width 51 height 16
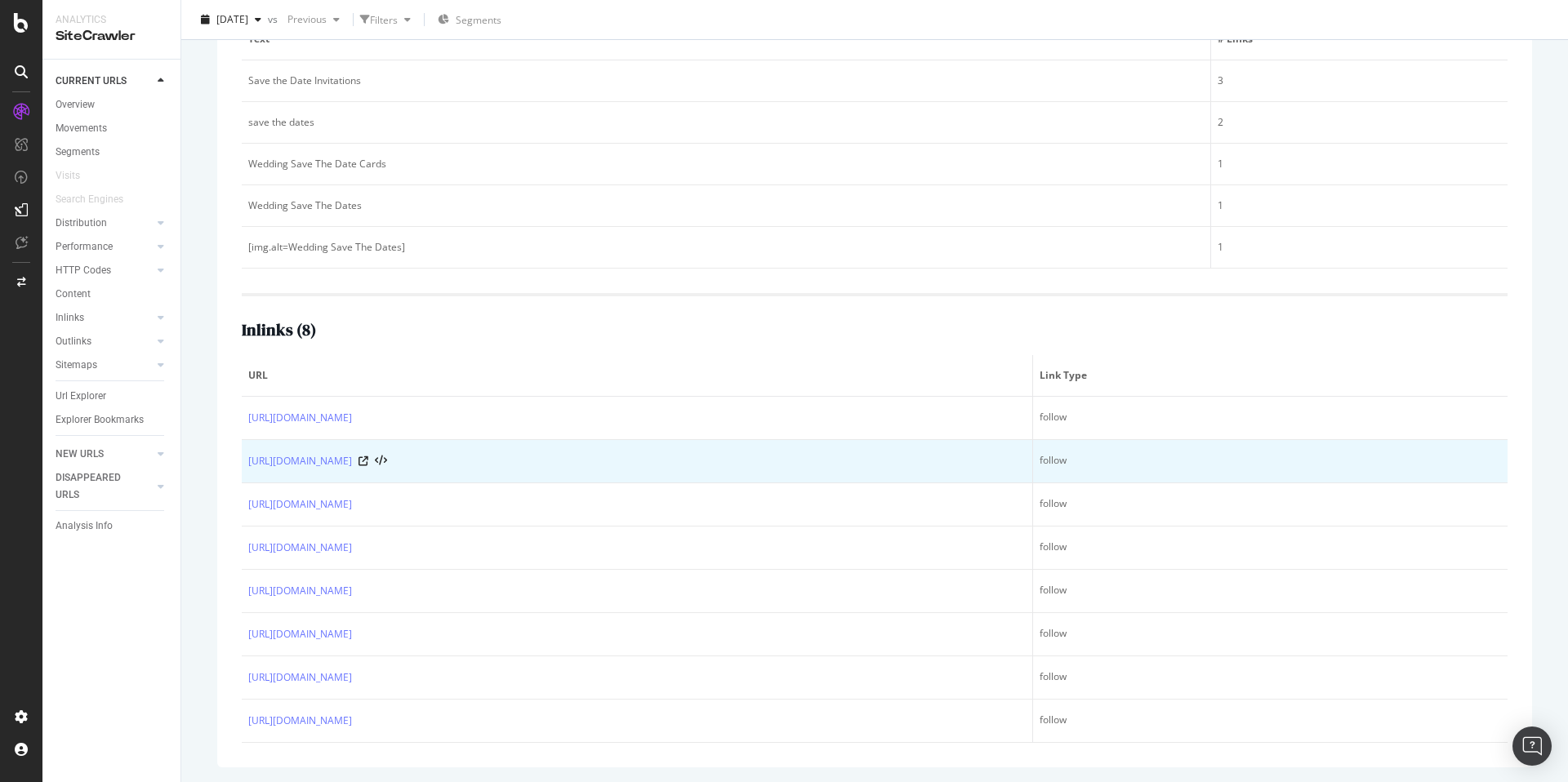
scroll to position [340, 0]
click at [369, 457] on icon at bounding box center [363, 459] width 10 height 10
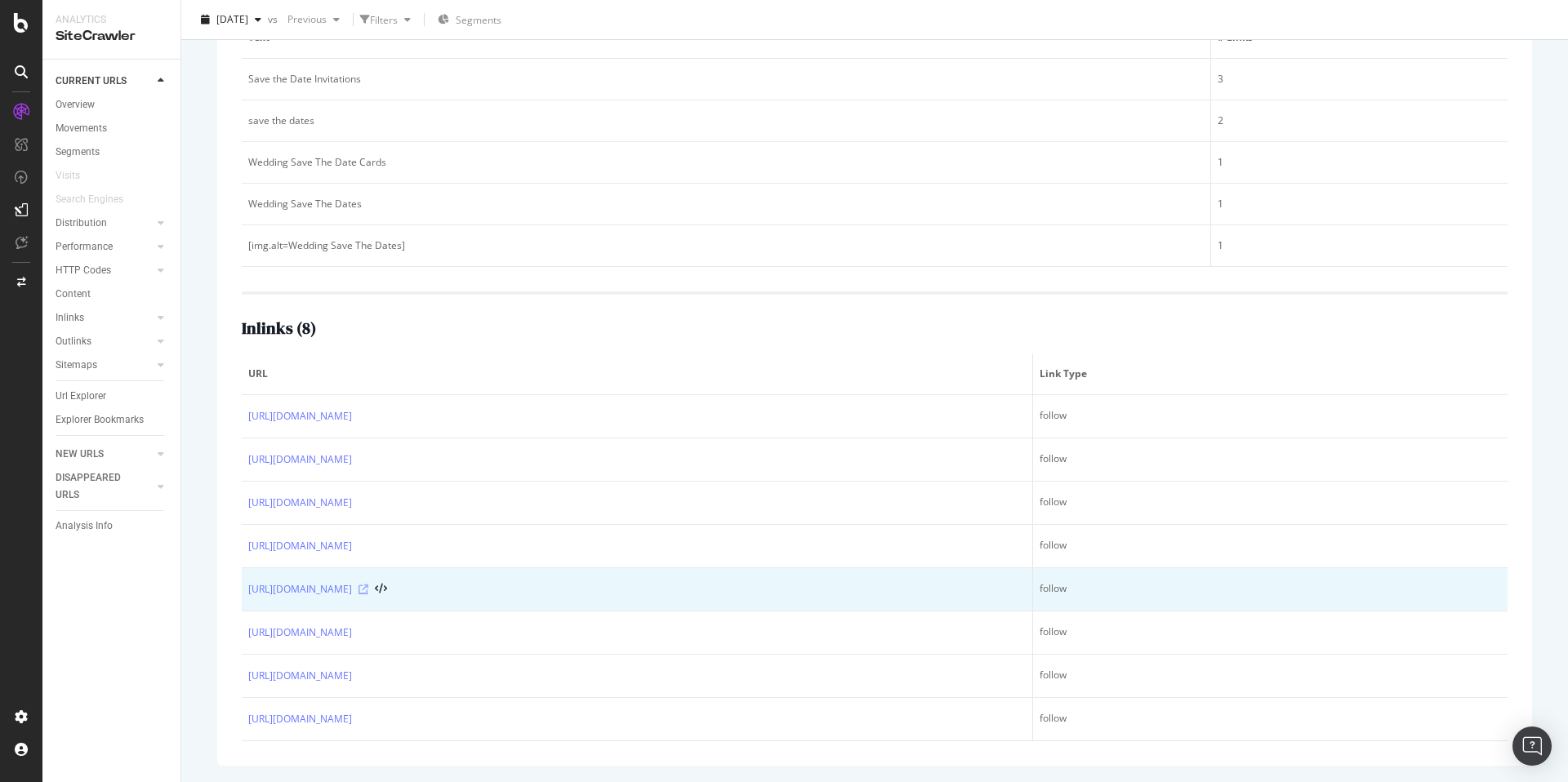
click at [369, 586] on icon at bounding box center [363, 589] width 10 height 10
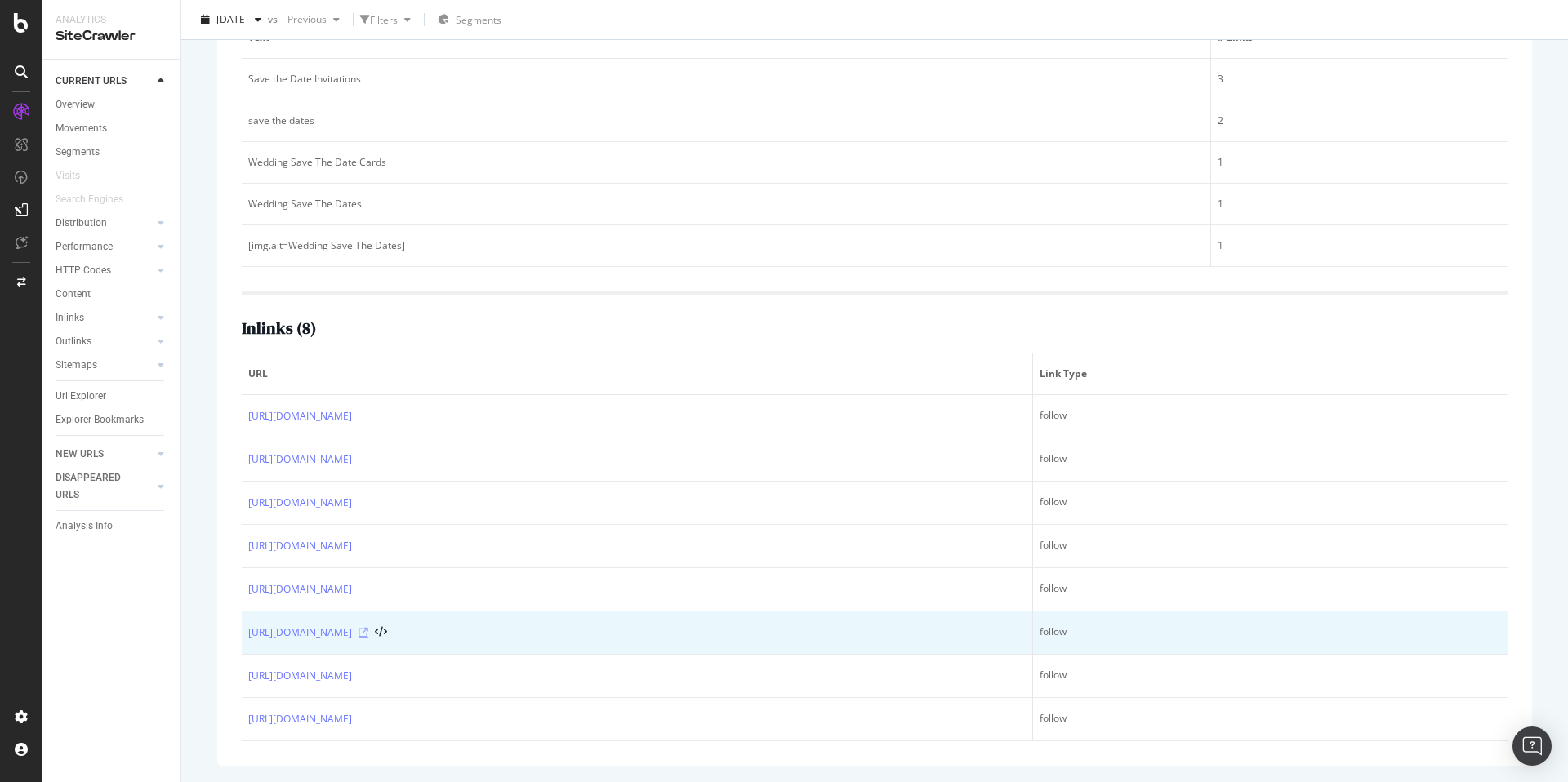
click at [369, 634] on icon at bounding box center [363, 632] width 10 height 10
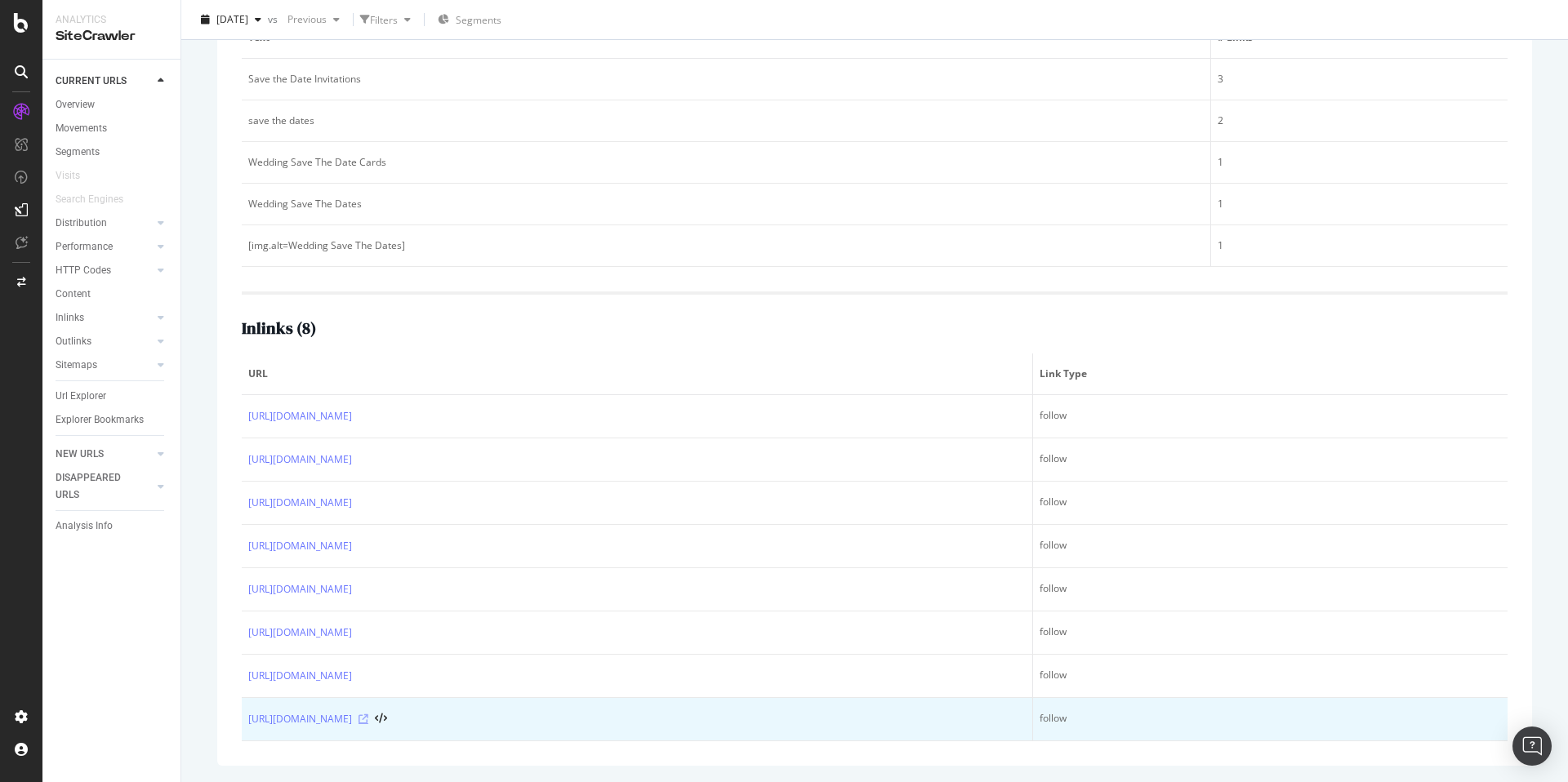
click at [369, 717] on icon at bounding box center [363, 719] width 10 height 10
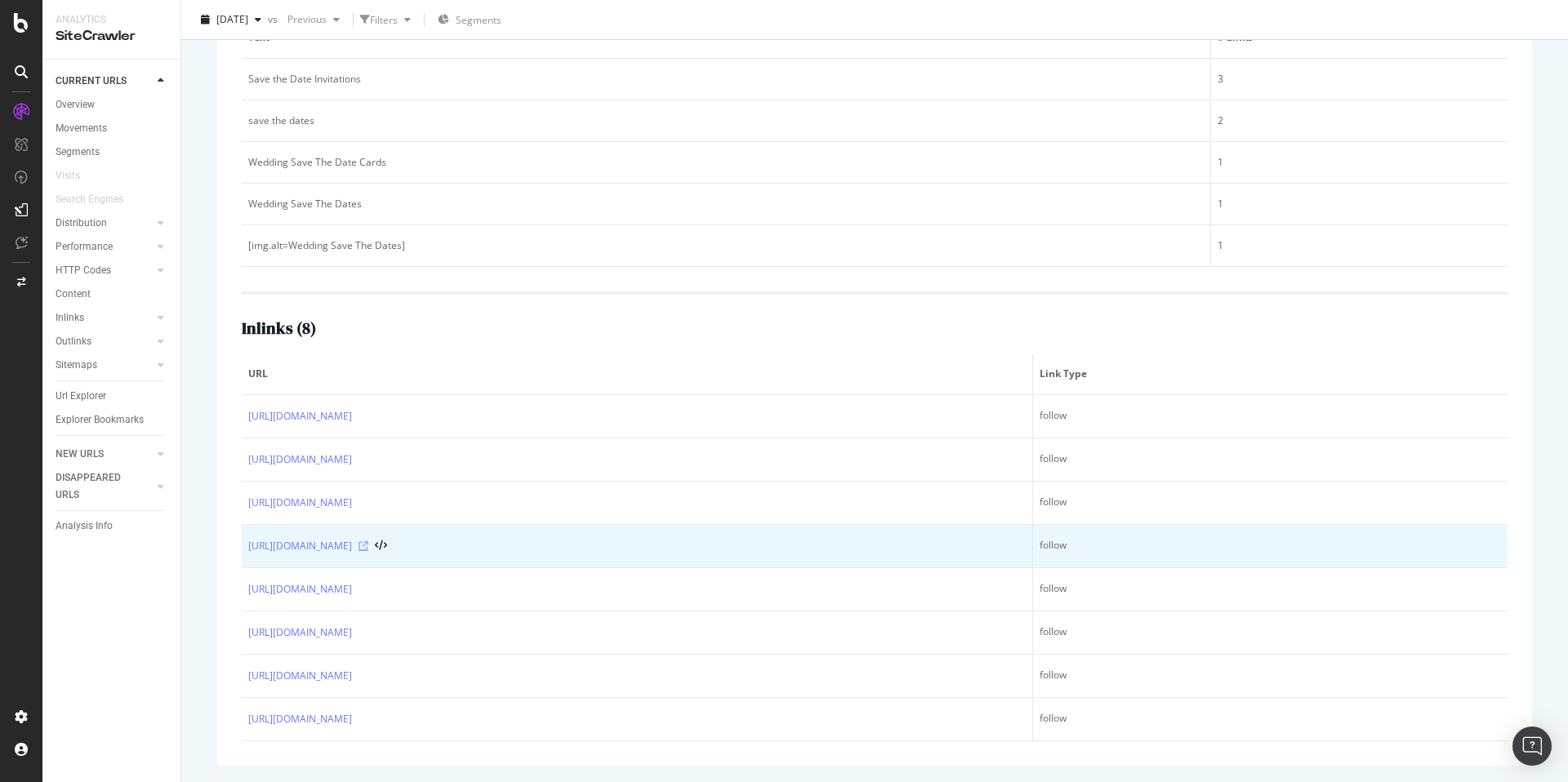
click at [369, 546] on icon at bounding box center [363, 546] width 10 height 10
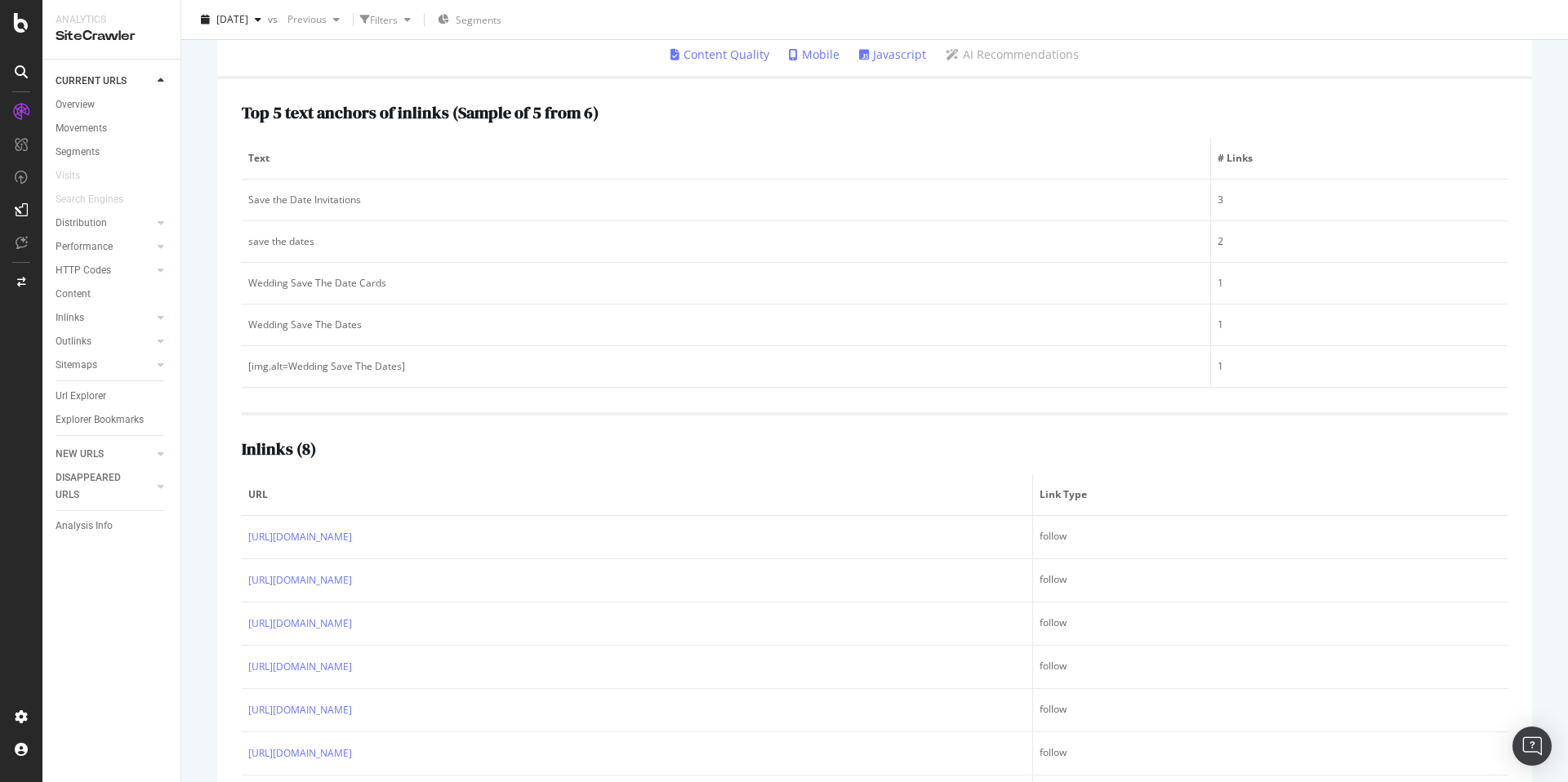
scroll to position [0, 0]
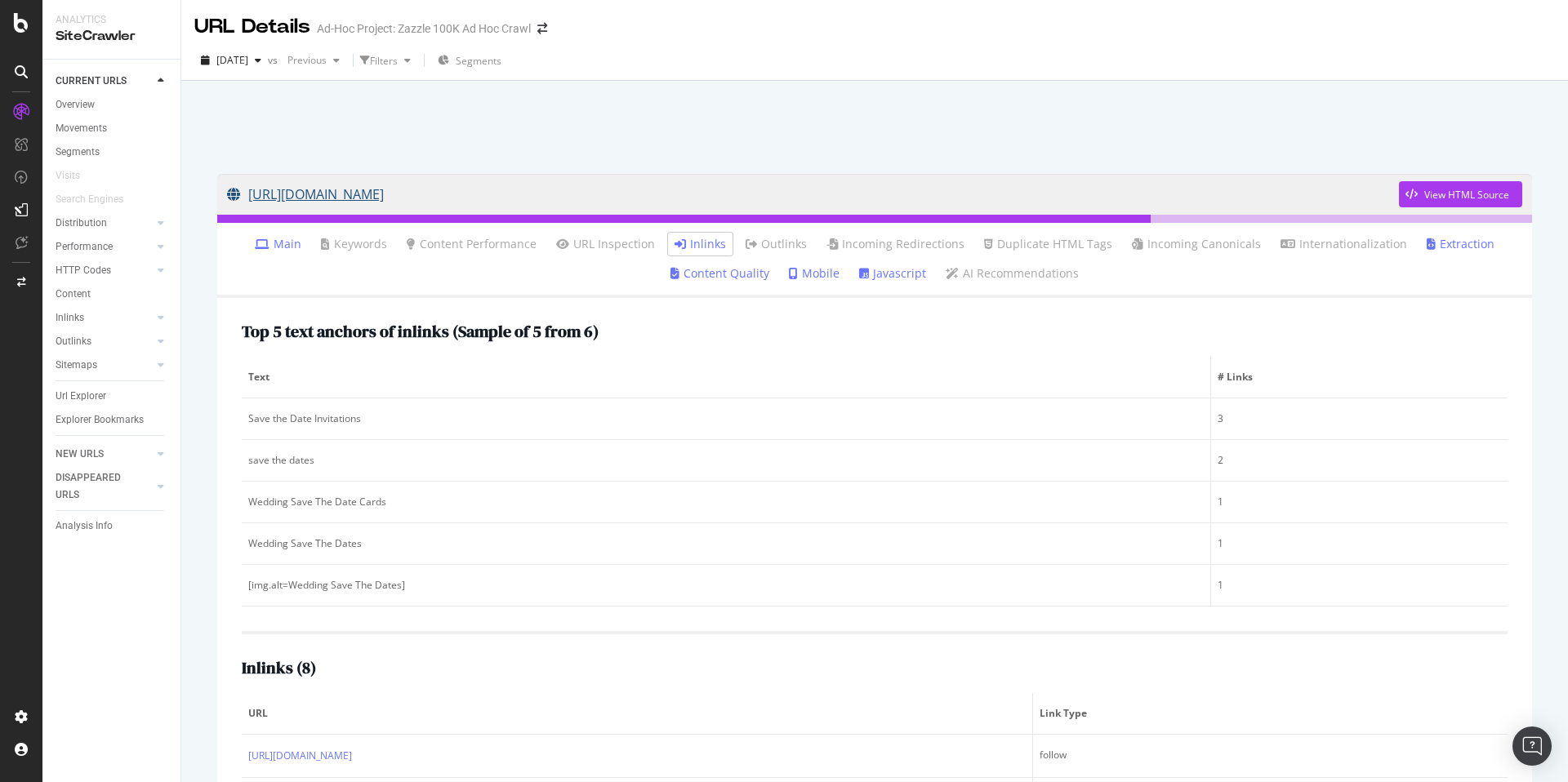
click at [576, 198] on link "[URL][DOMAIN_NAME]" at bounding box center [813, 194] width 1171 height 41
click at [248, 59] on span "[DATE]" at bounding box center [232, 59] width 32 height 14
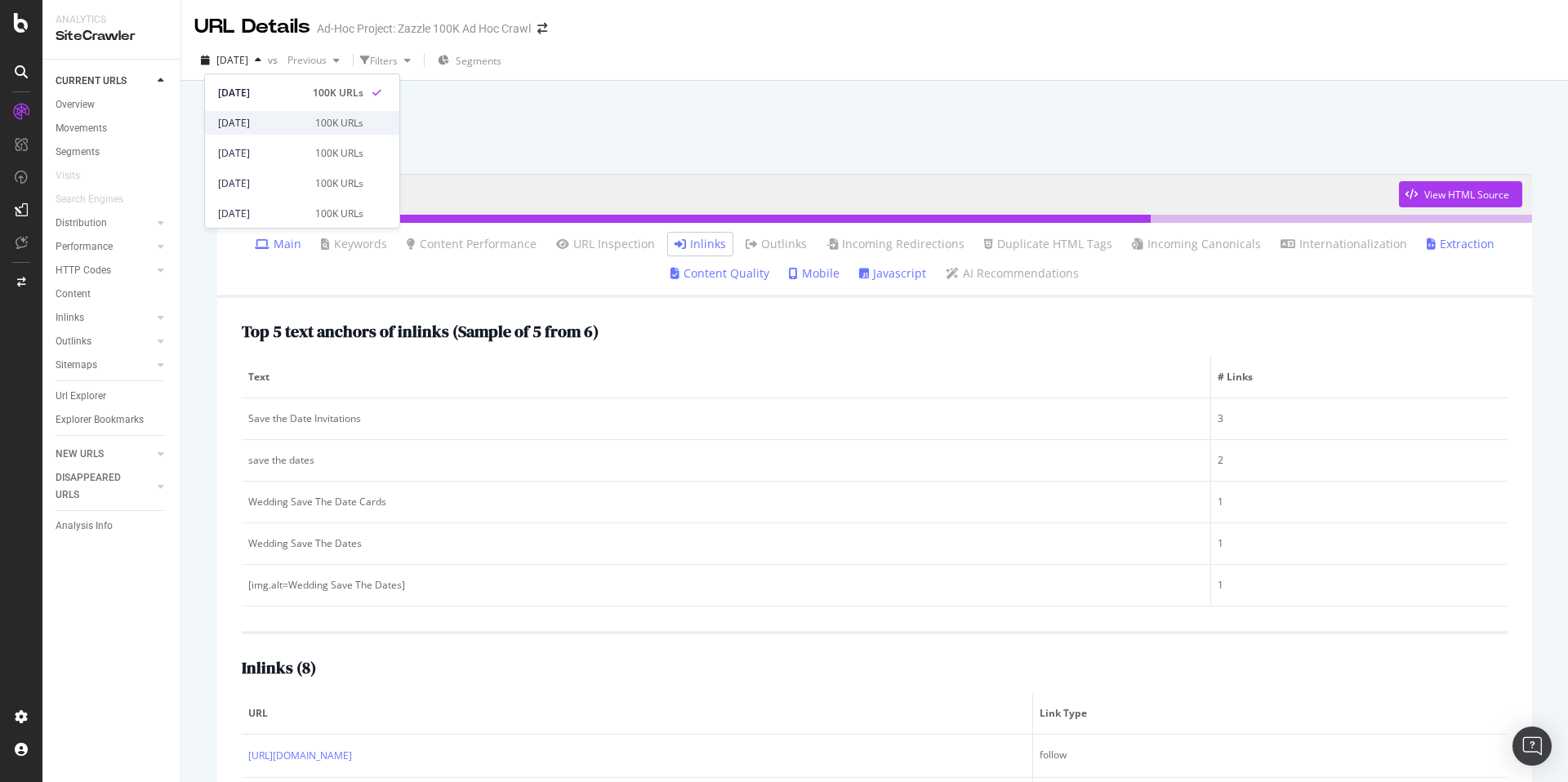
click at [296, 122] on div "[DATE]" at bounding box center [261, 123] width 87 height 14
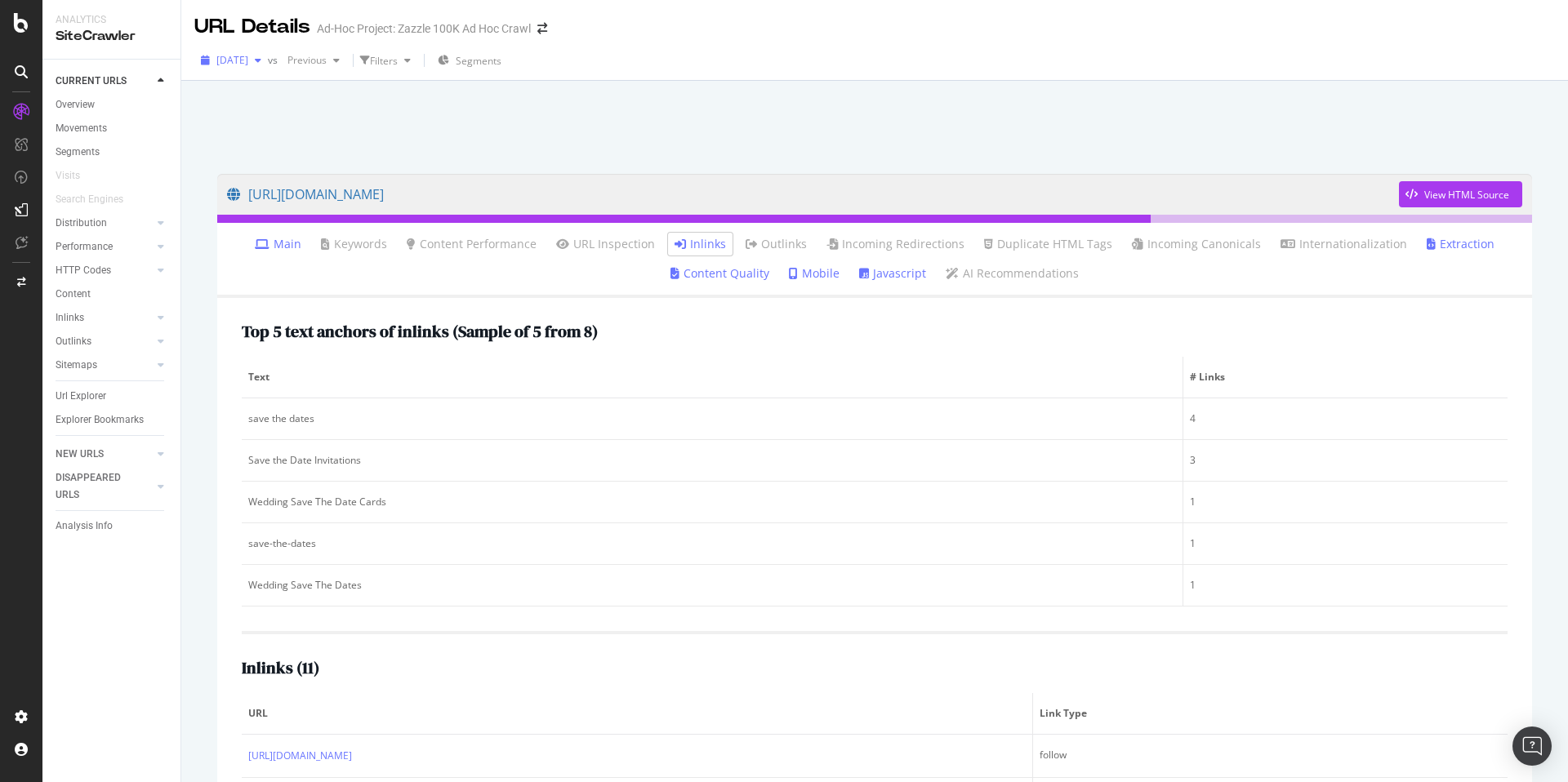
click at [268, 71] on div "[DATE]" at bounding box center [232, 59] width 74 height 24
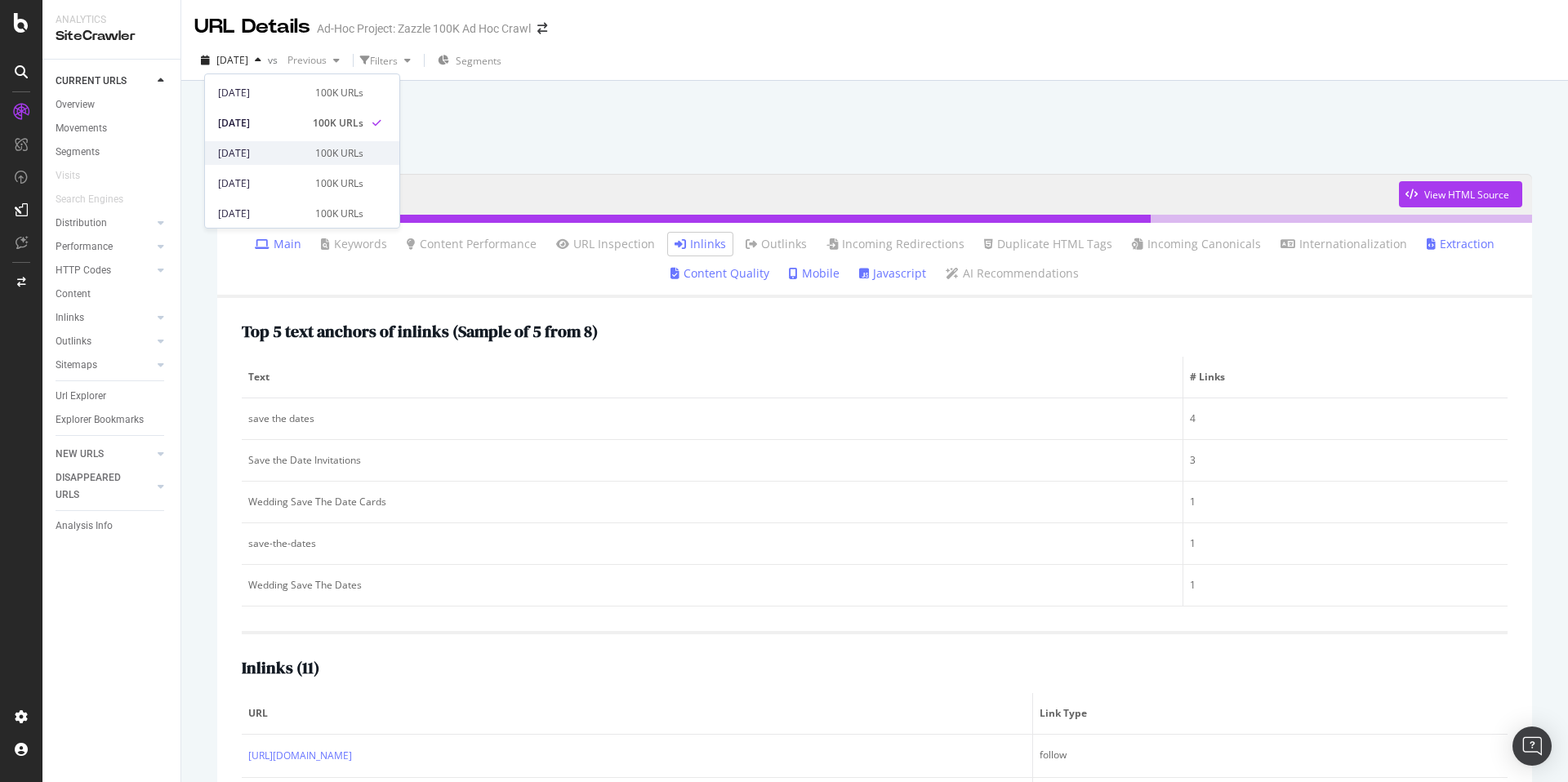
click at [286, 160] on div "[DATE]" at bounding box center [261, 153] width 87 height 14
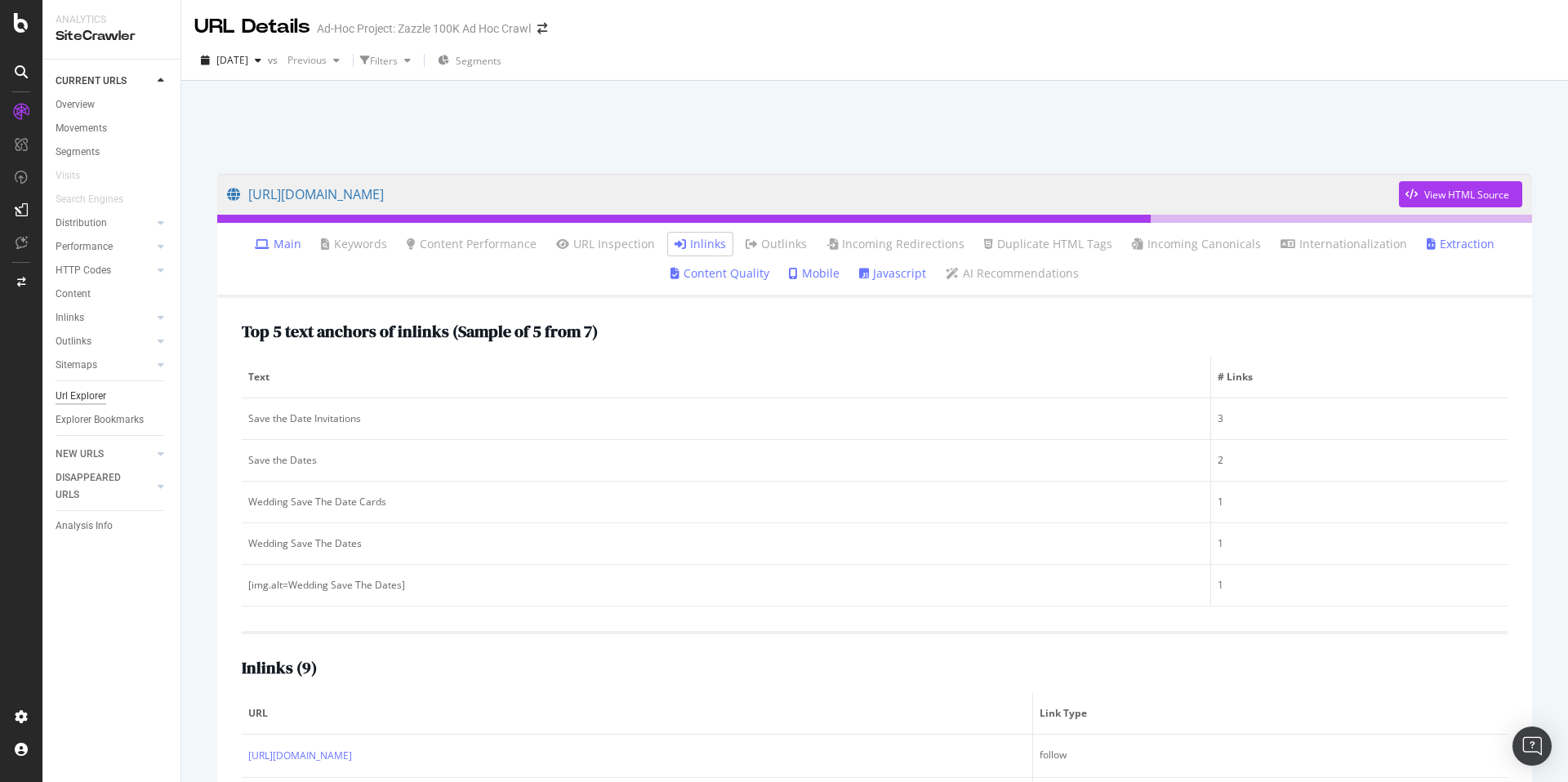
click at [91, 395] on div "Url Explorer" at bounding box center [81, 396] width 50 height 17
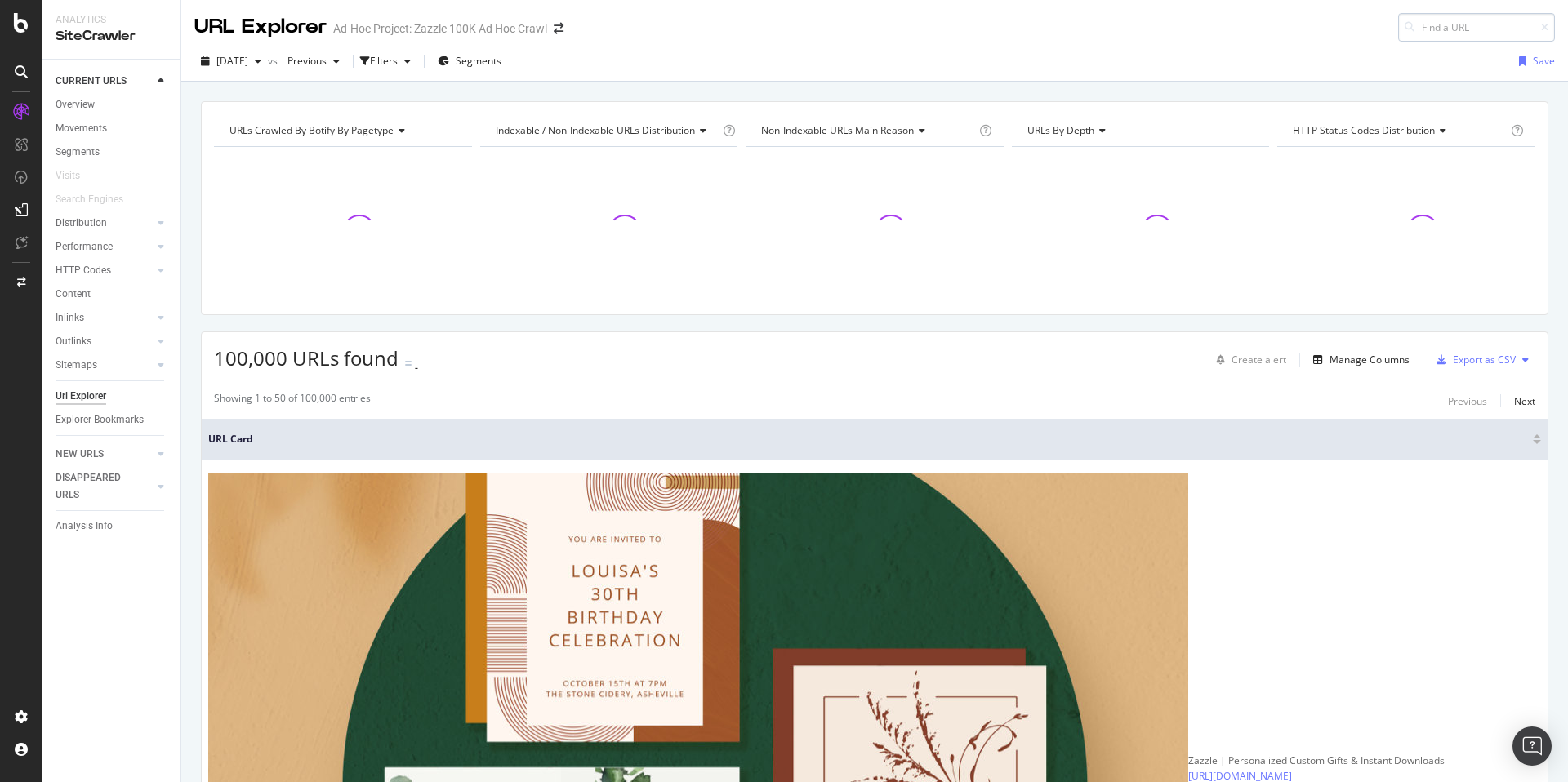
click at [1445, 32] on input at bounding box center [1476, 27] width 157 height 29
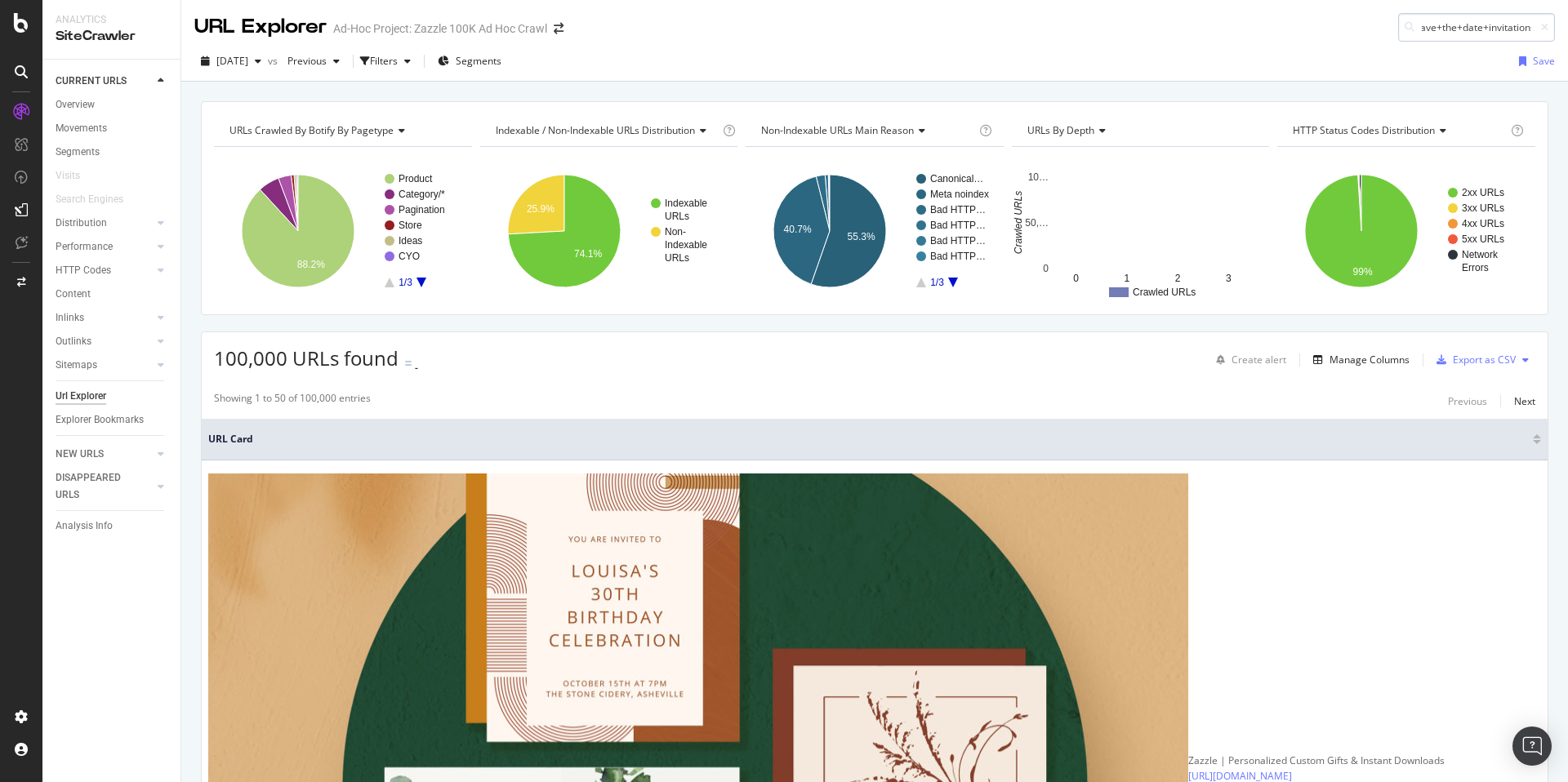
scroll to position [0, 23]
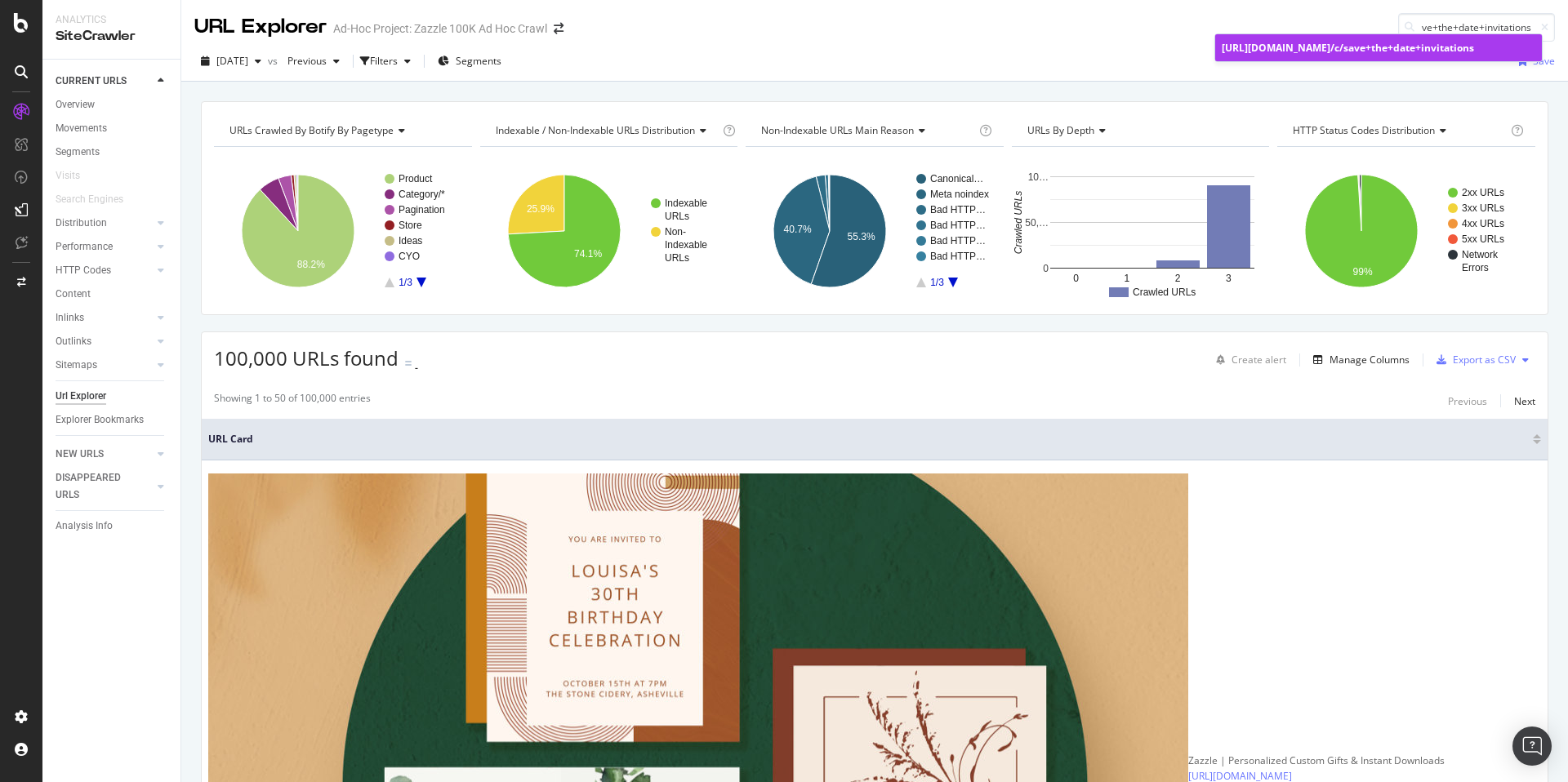
type input "/c/save+the+date+invitations"
click at [1386, 54] on span "/c/save+the+date+invitations" at bounding box center [1401, 47] width 143 height 14
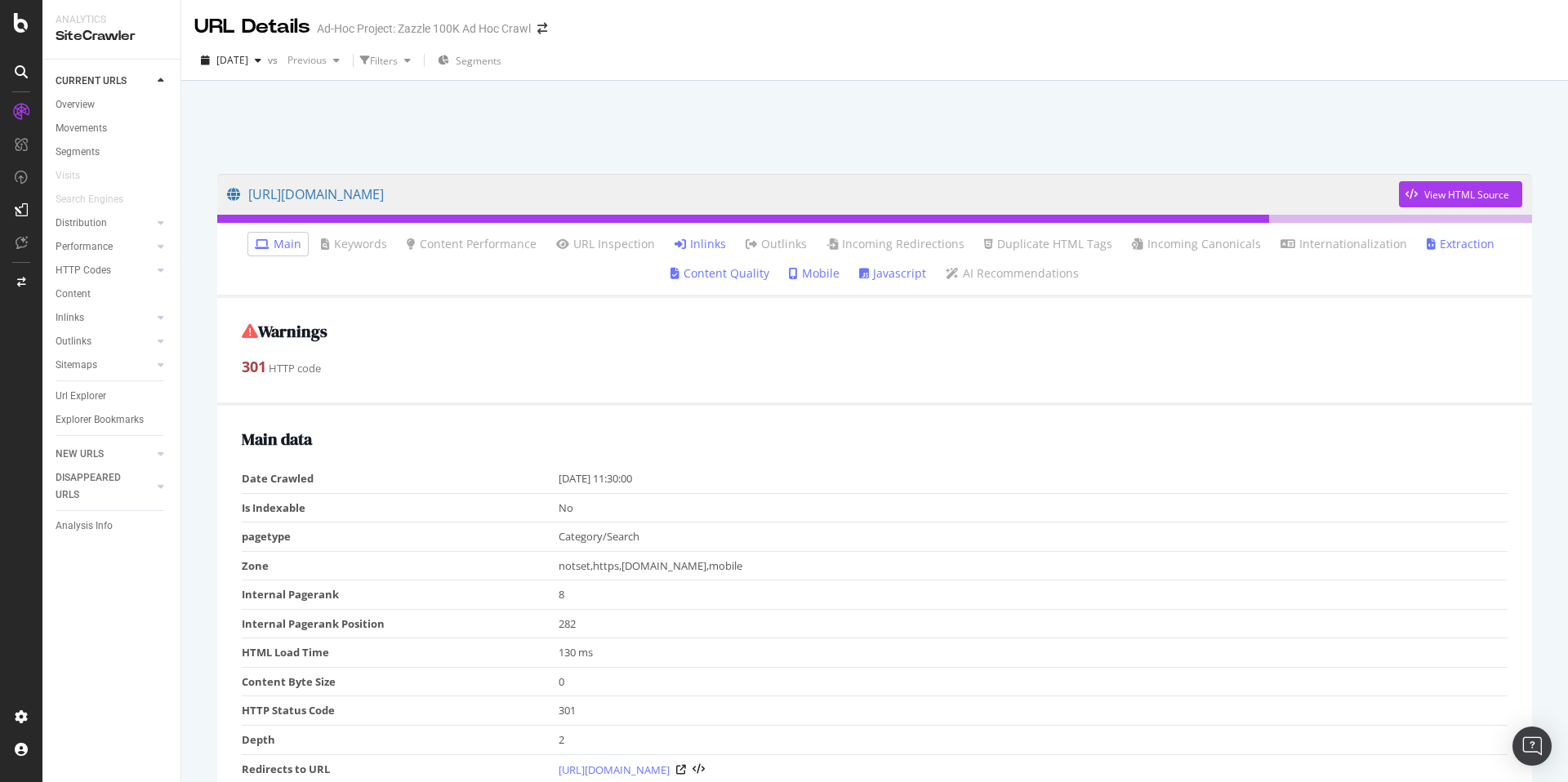
click at [693, 244] on link "Inlinks" at bounding box center [699, 244] width 51 height 16
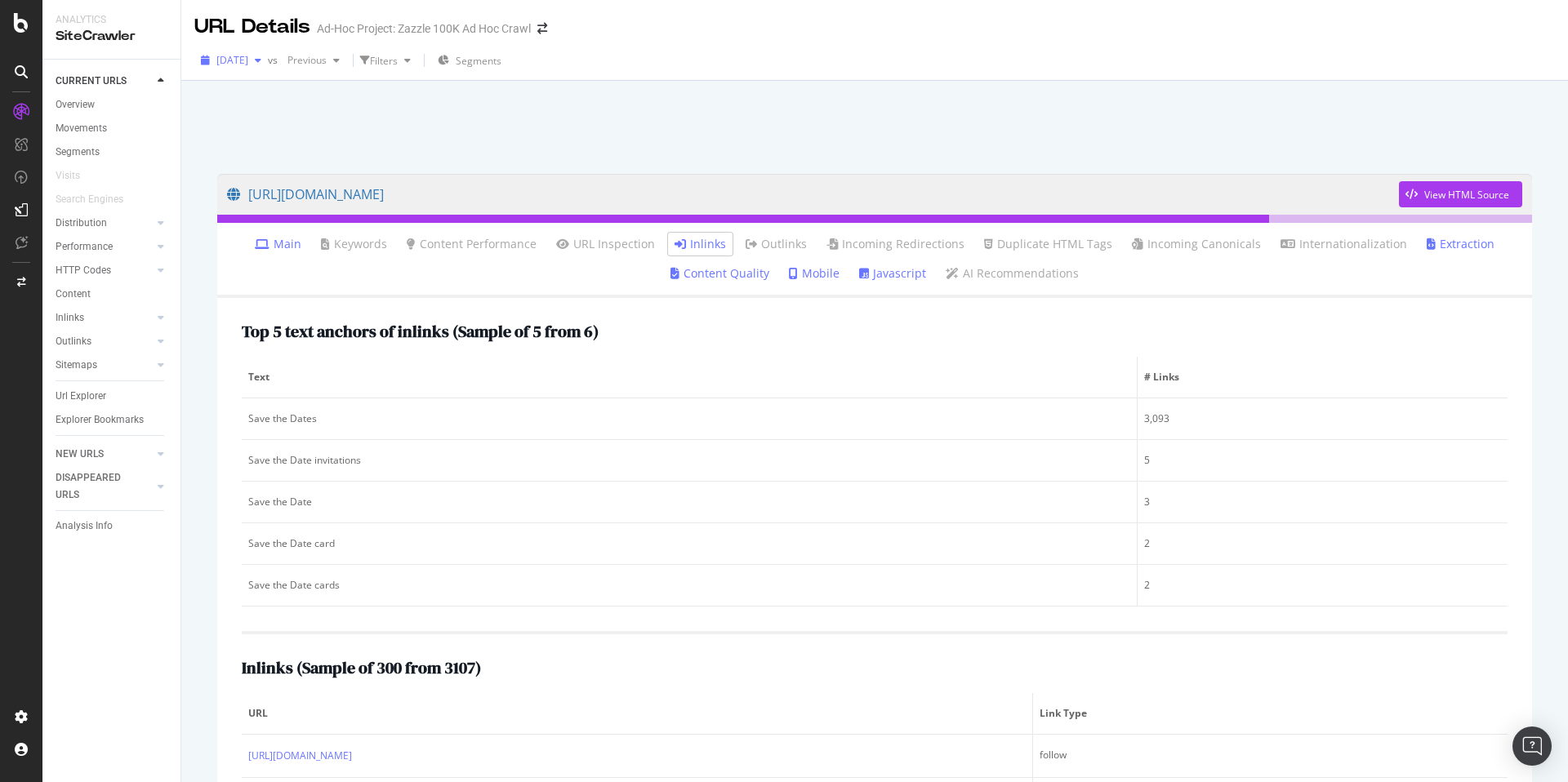
click at [248, 61] on span "[DATE]" at bounding box center [232, 59] width 32 height 14
click at [655, 107] on div at bounding box center [874, 123] width 1347 height 69
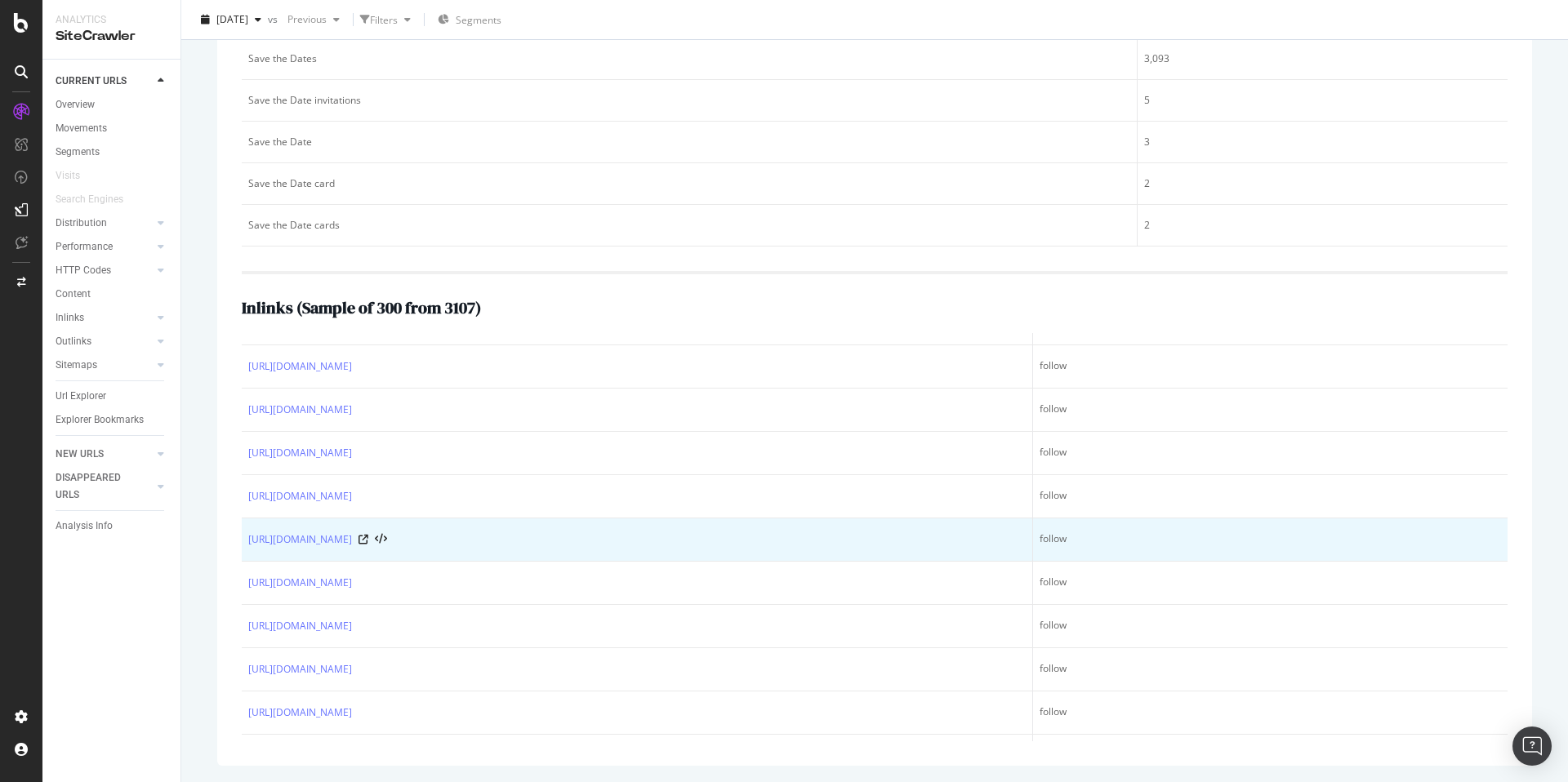
scroll to position [321, 0]
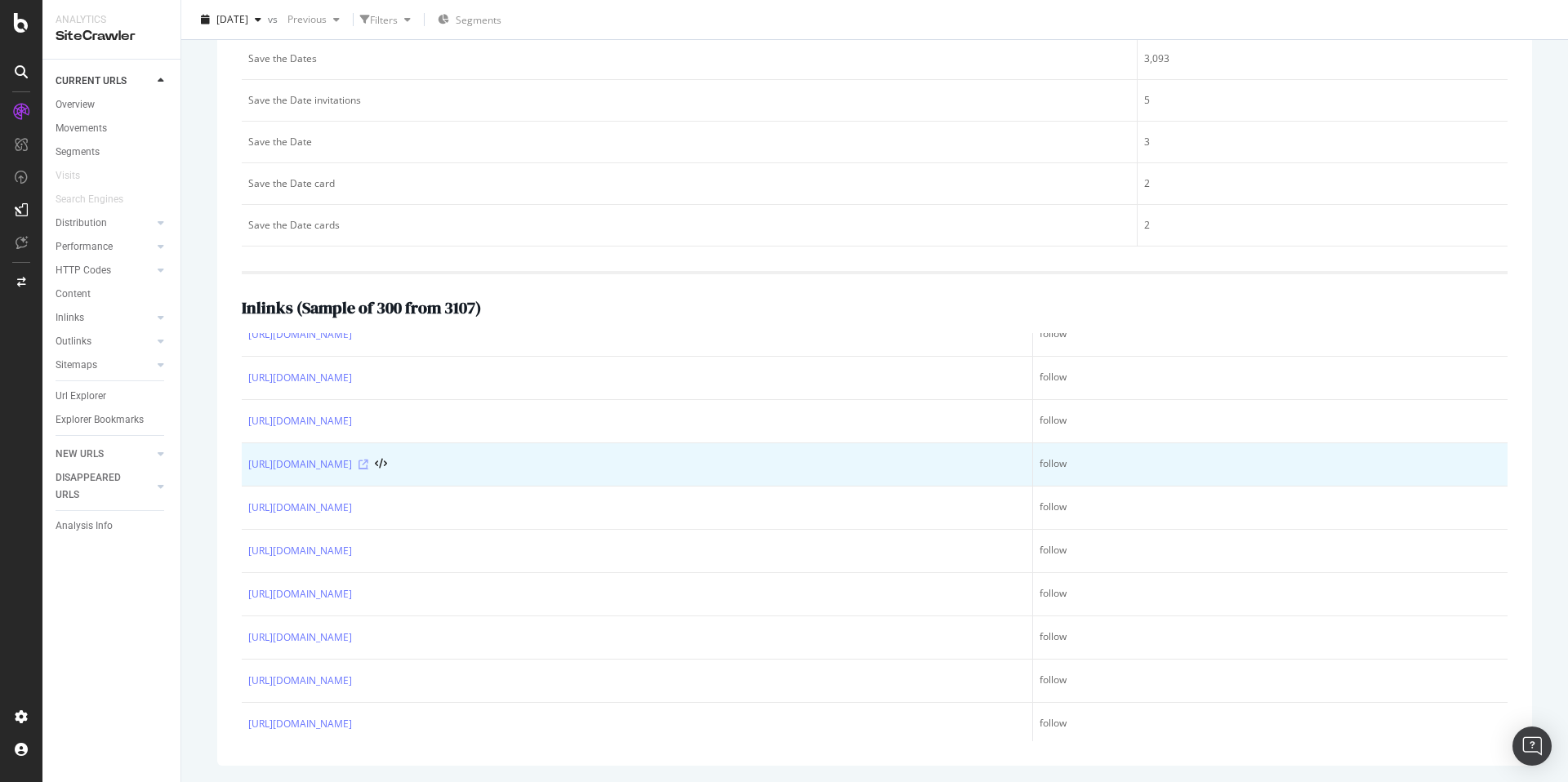
click at [369, 463] on icon at bounding box center [363, 464] width 10 height 10
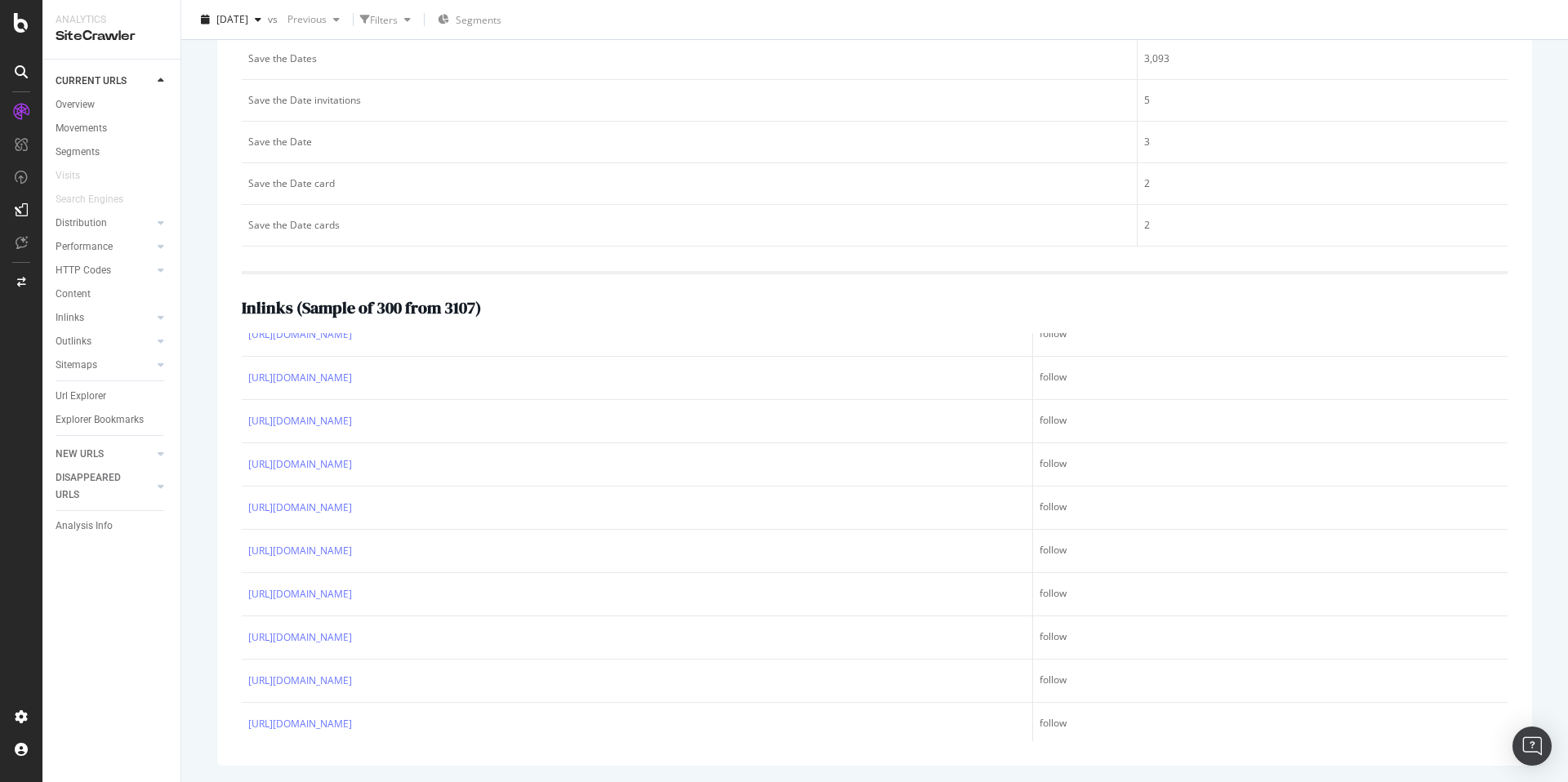
scroll to position [0, 0]
